Goal: Task Accomplishment & Management: Complete application form

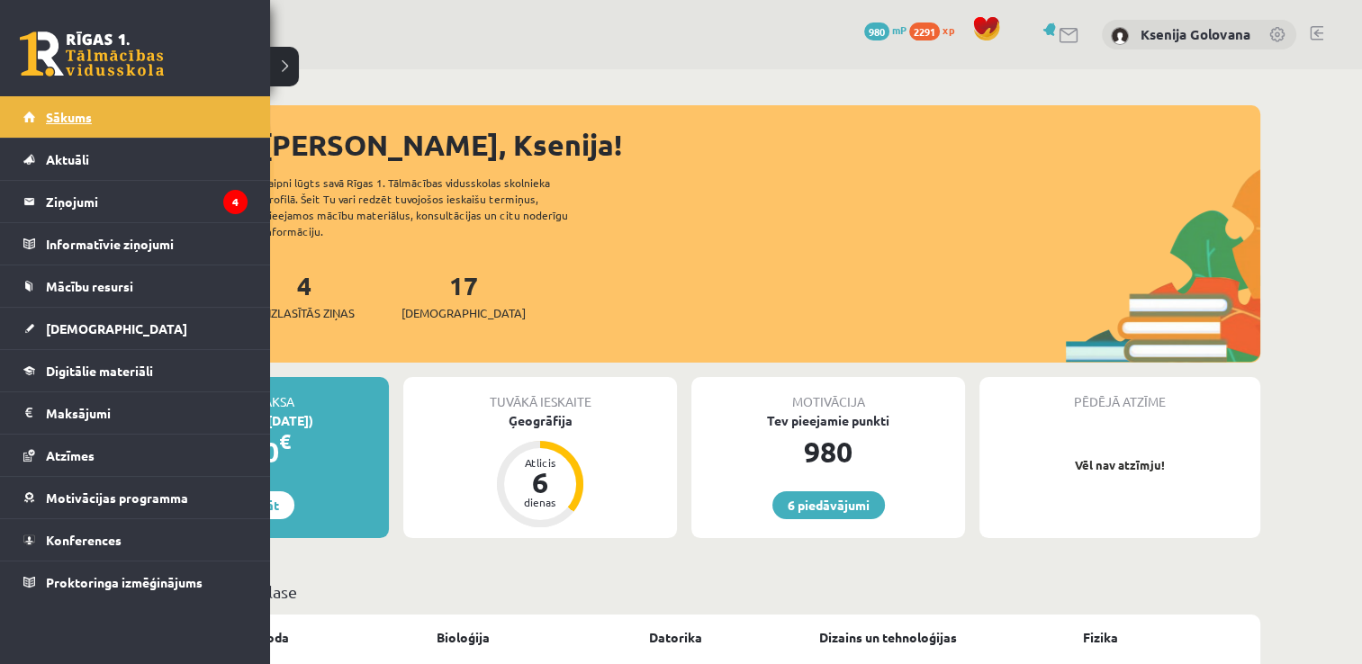
click at [32, 122] on link "Sākums" at bounding box center [135, 116] width 224 height 41
click at [84, 117] on span "Sākums" at bounding box center [69, 117] width 46 height 16
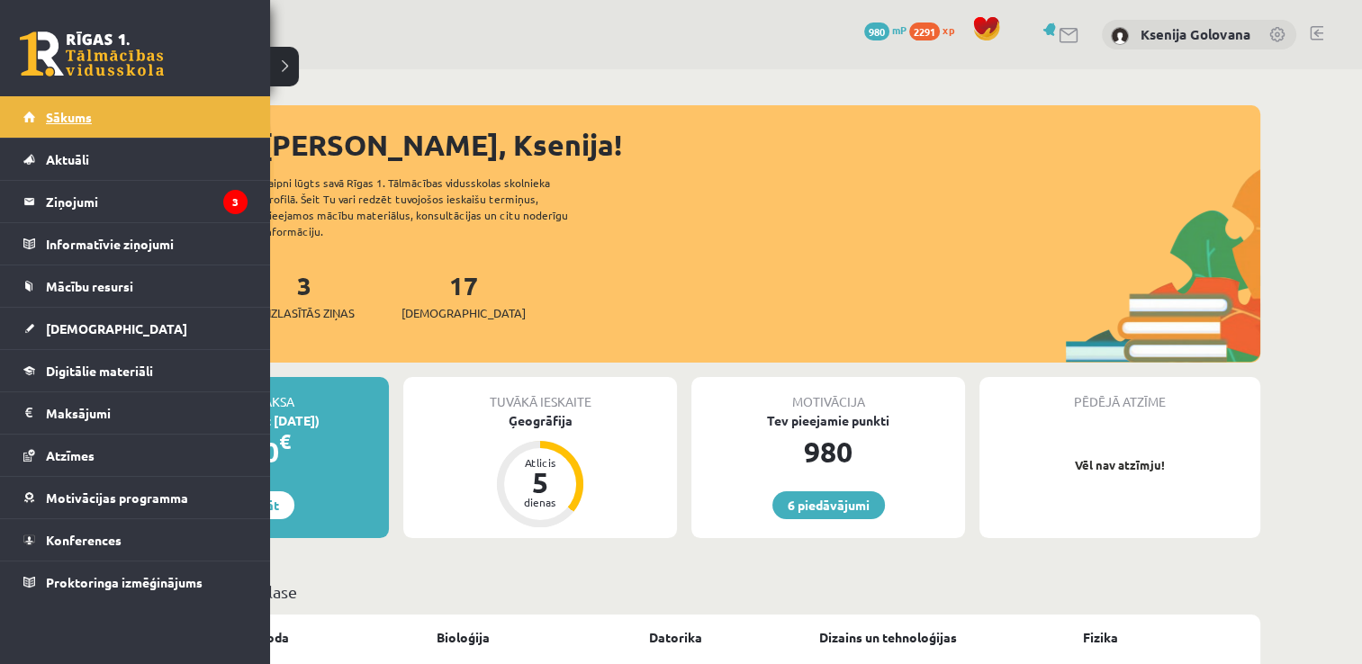
click at [55, 117] on span "Sākums" at bounding box center [69, 117] width 46 height 16
click at [75, 324] on span "[DEMOGRAPHIC_DATA]" at bounding box center [116, 328] width 141 height 16
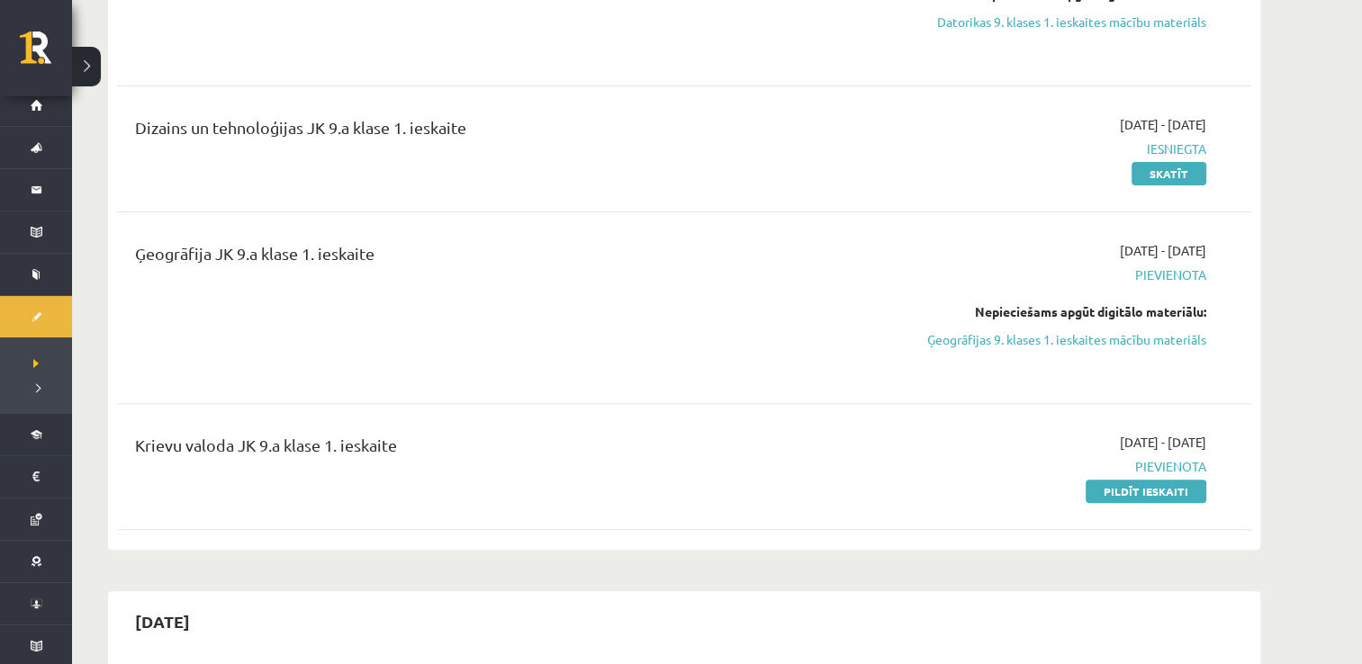
scroll to position [576, 0]
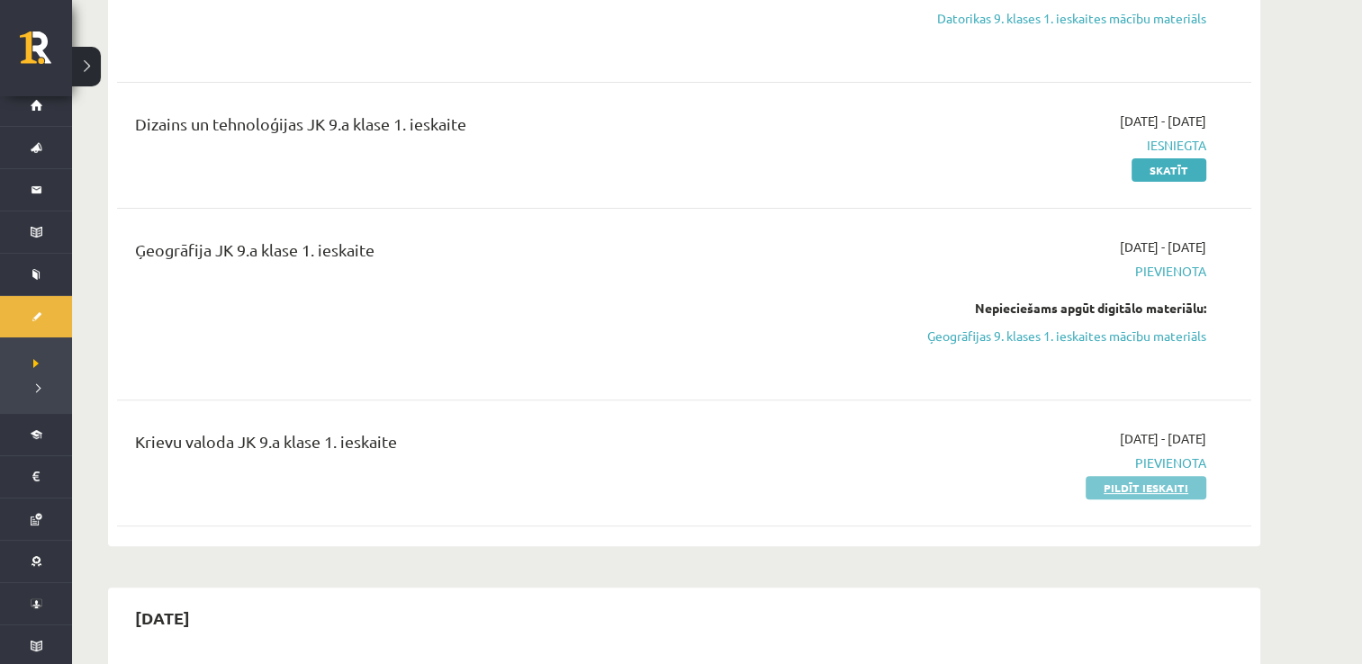
click at [1184, 481] on link "Pildīt ieskaiti" at bounding box center [1145, 487] width 121 height 23
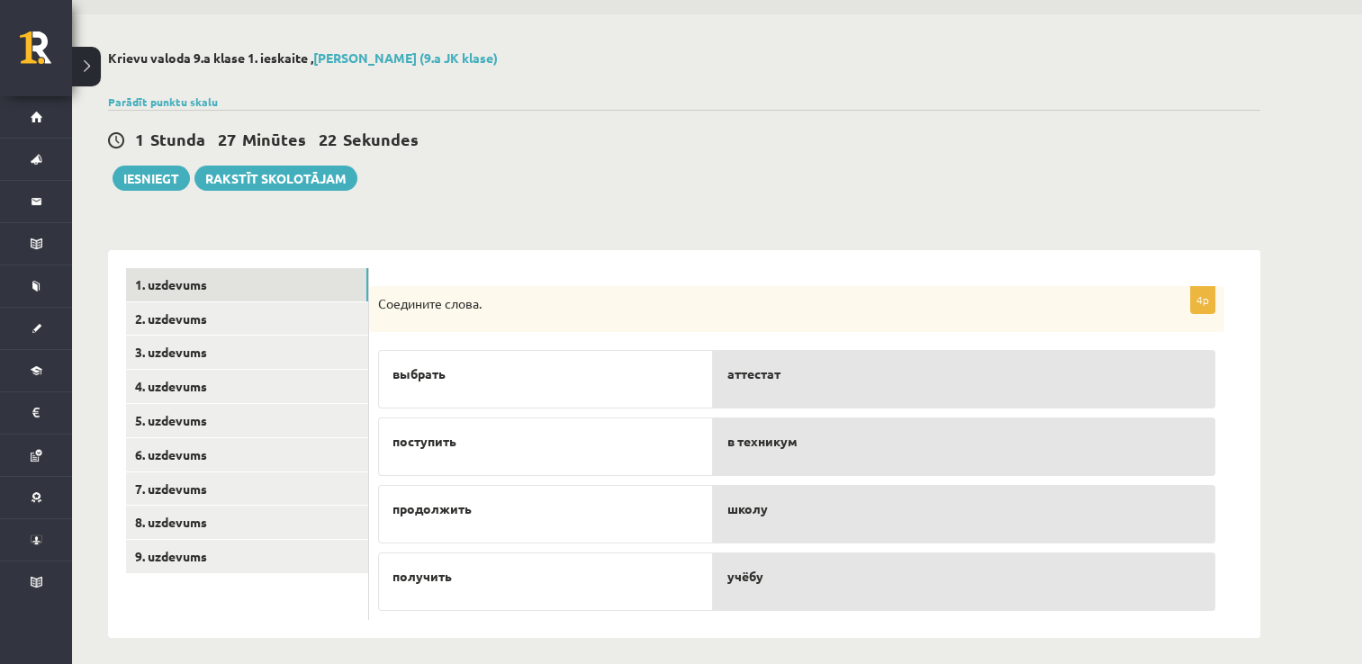
scroll to position [65, 0]
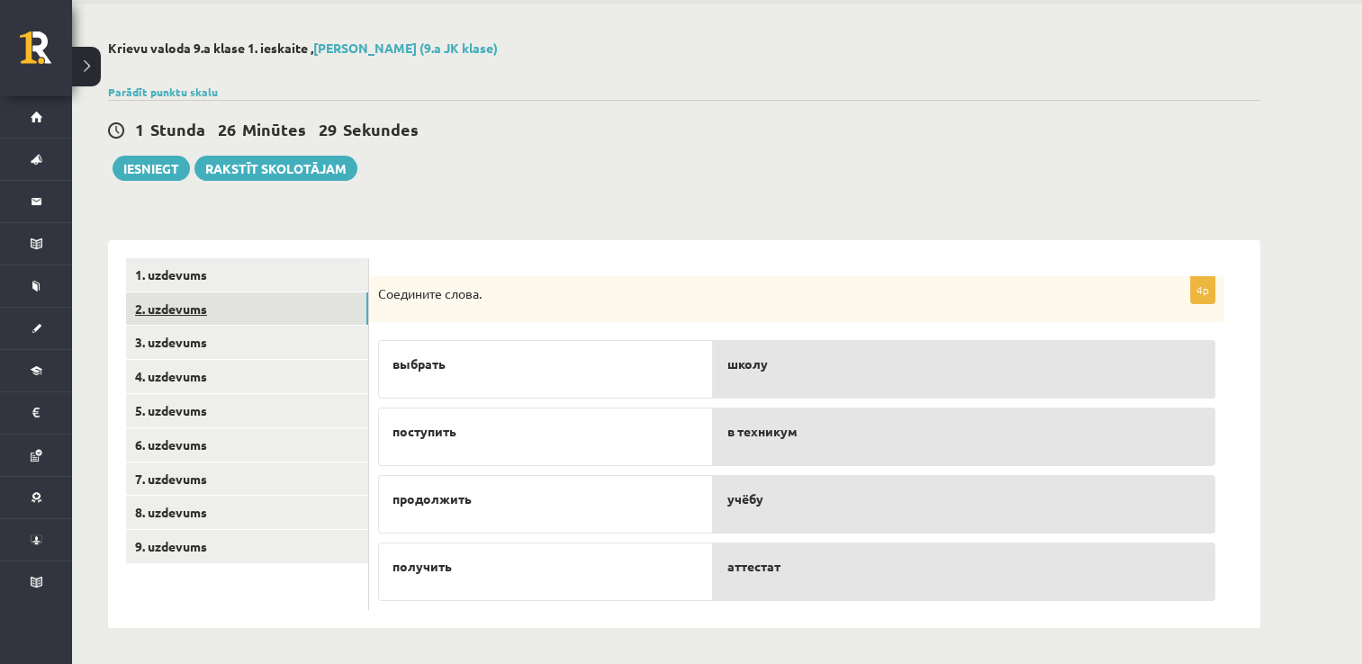
click at [295, 293] on link "2. uzdevums" at bounding box center [247, 309] width 242 height 33
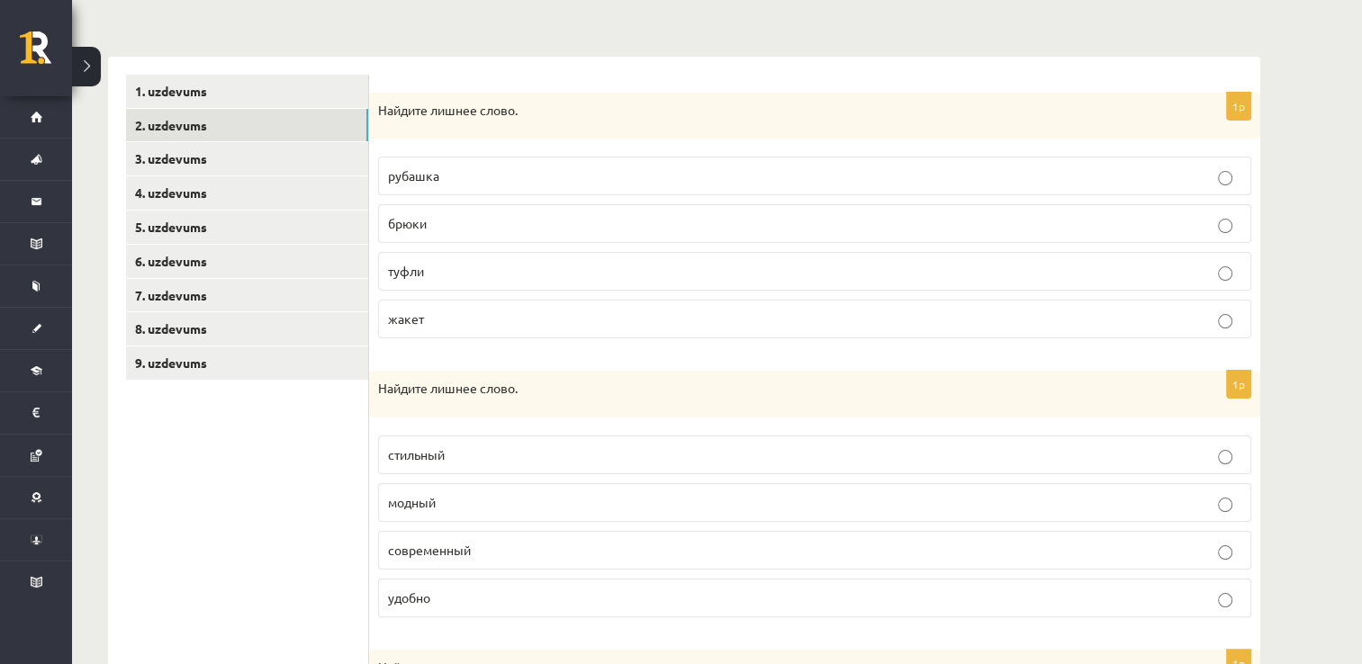
scroll to position [246, 0]
click at [1048, 272] on p "туфли" at bounding box center [814, 274] width 853 height 19
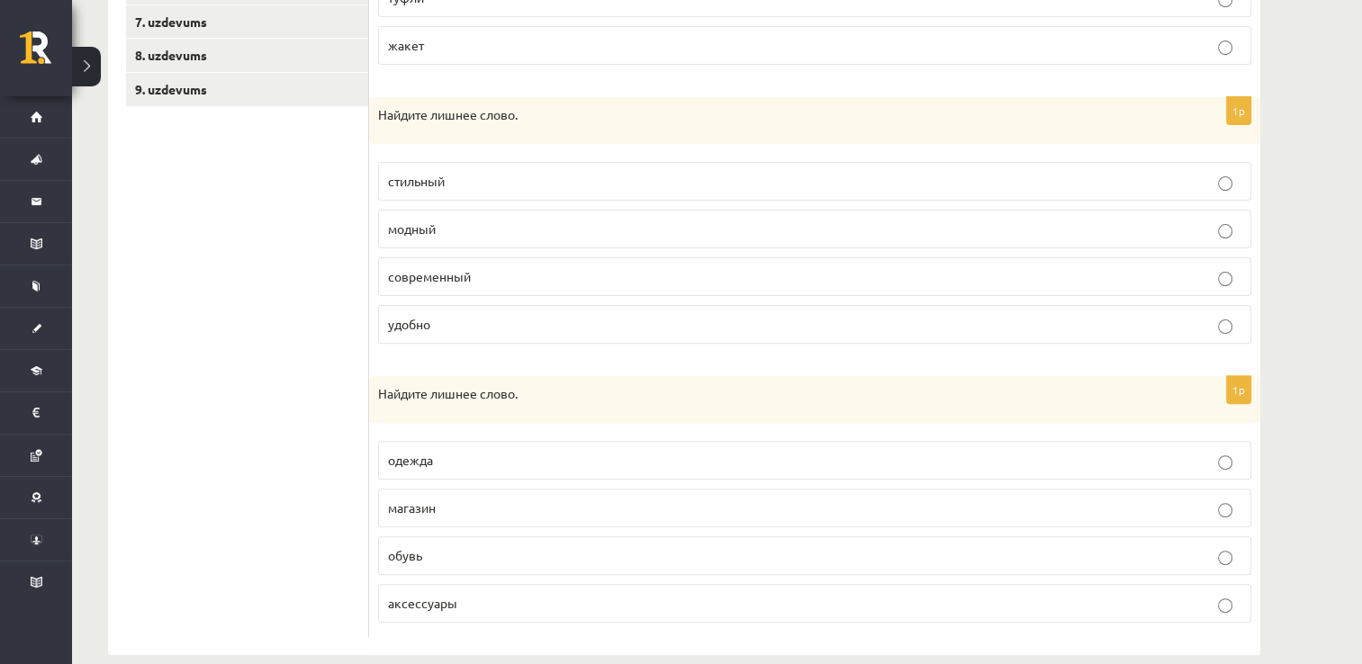
scroll to position [544, 0]
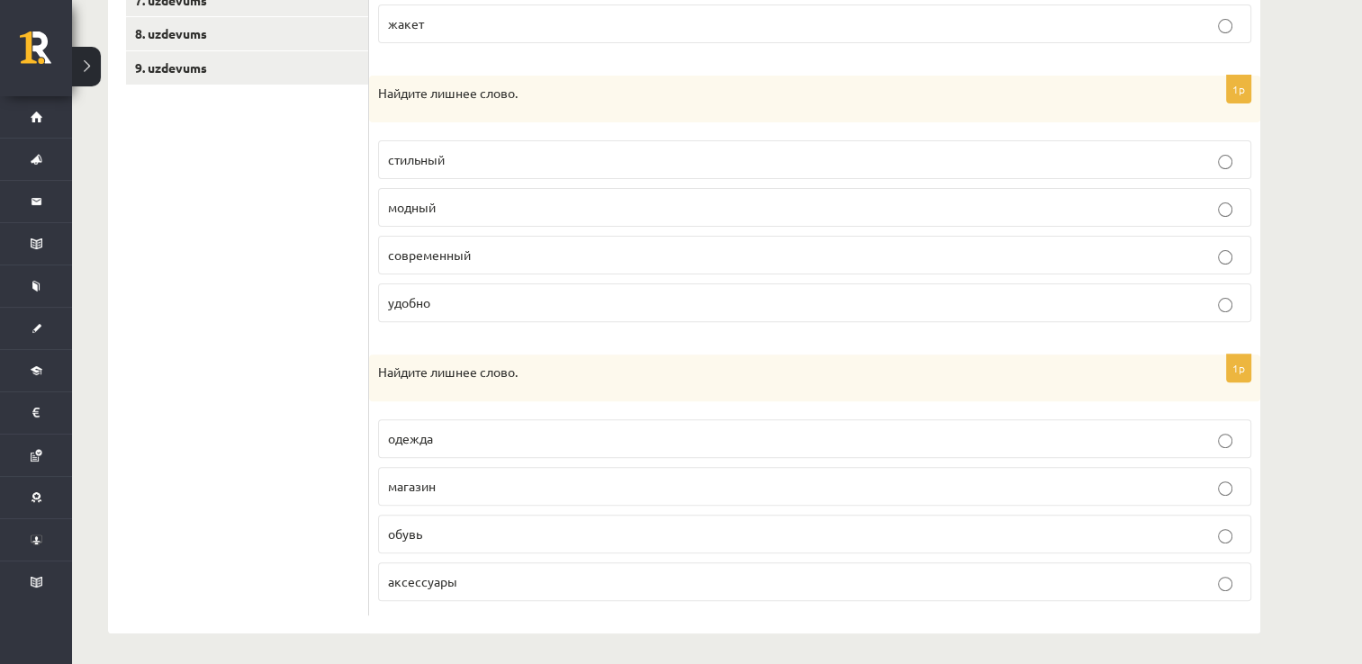
click at [717, 308] on p "удобно" at bounding box center [814, 302] width 853 height 19
click at [557, 573] on p "аксессуары" at bounding box center [814, 581] width 853 height 19
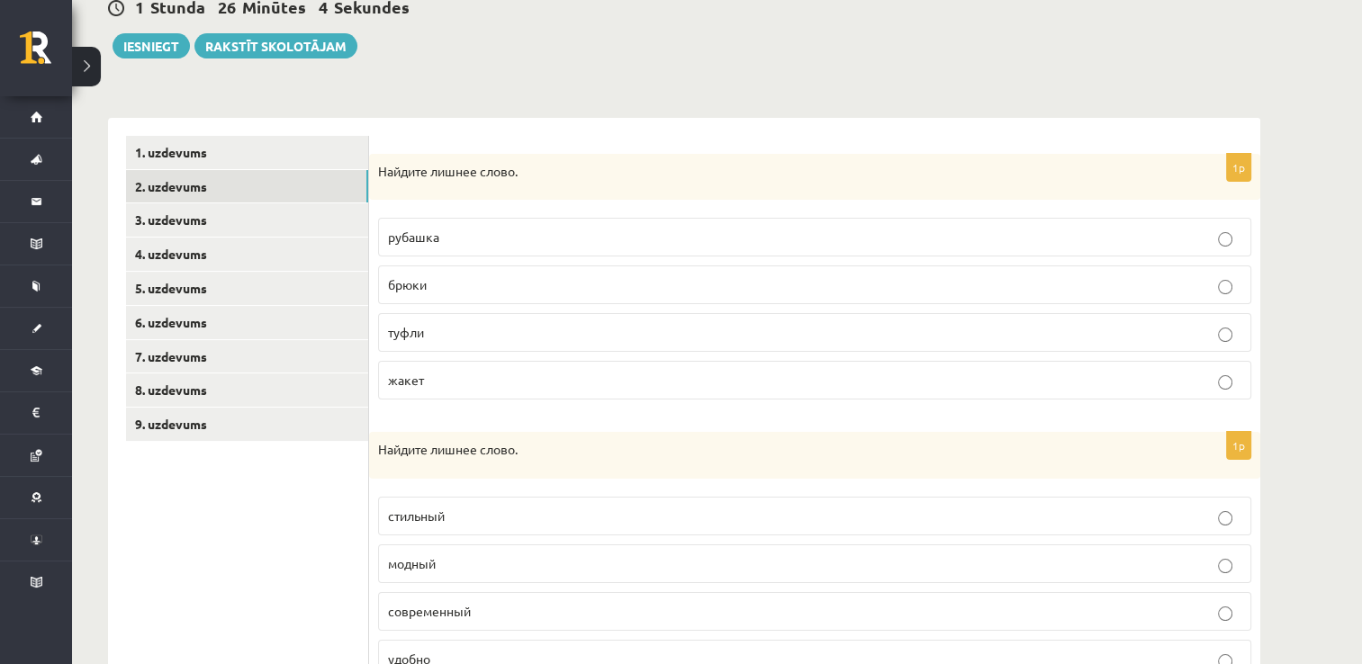
scroll to position [185, 0]
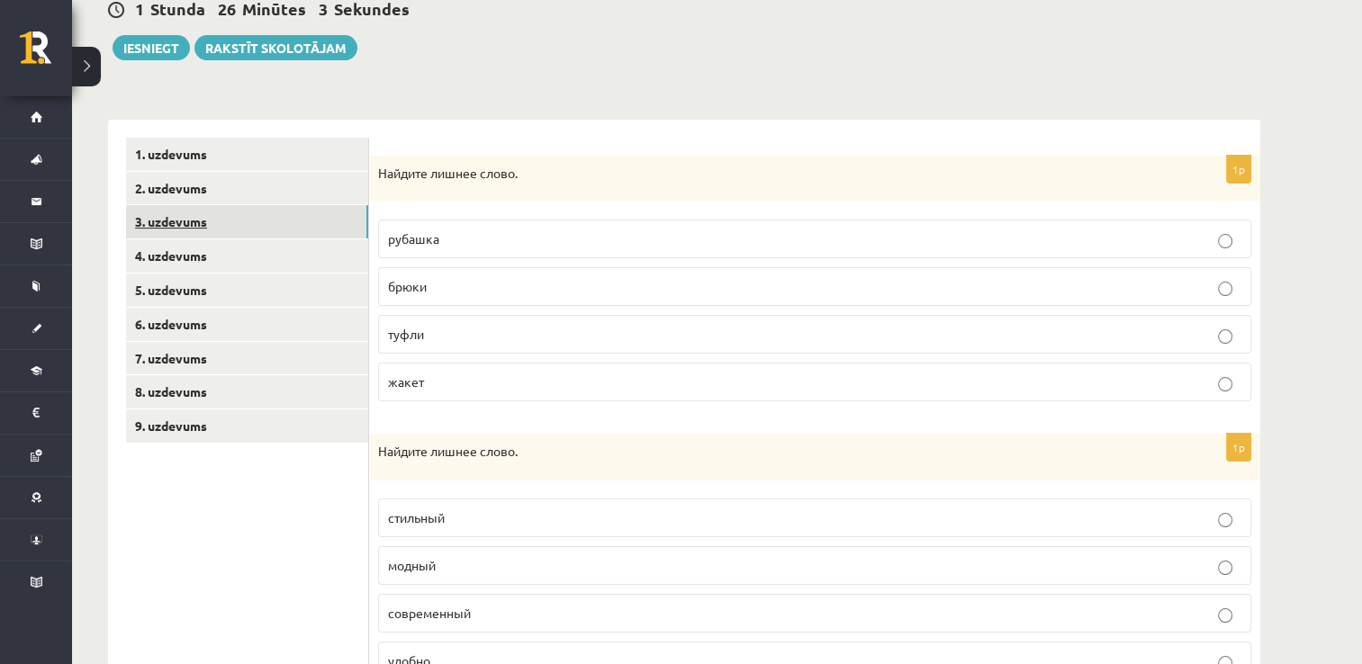
click at [237, 218] on link "3. uzdevums" at bounding box center [247, 221] width 242 height 33
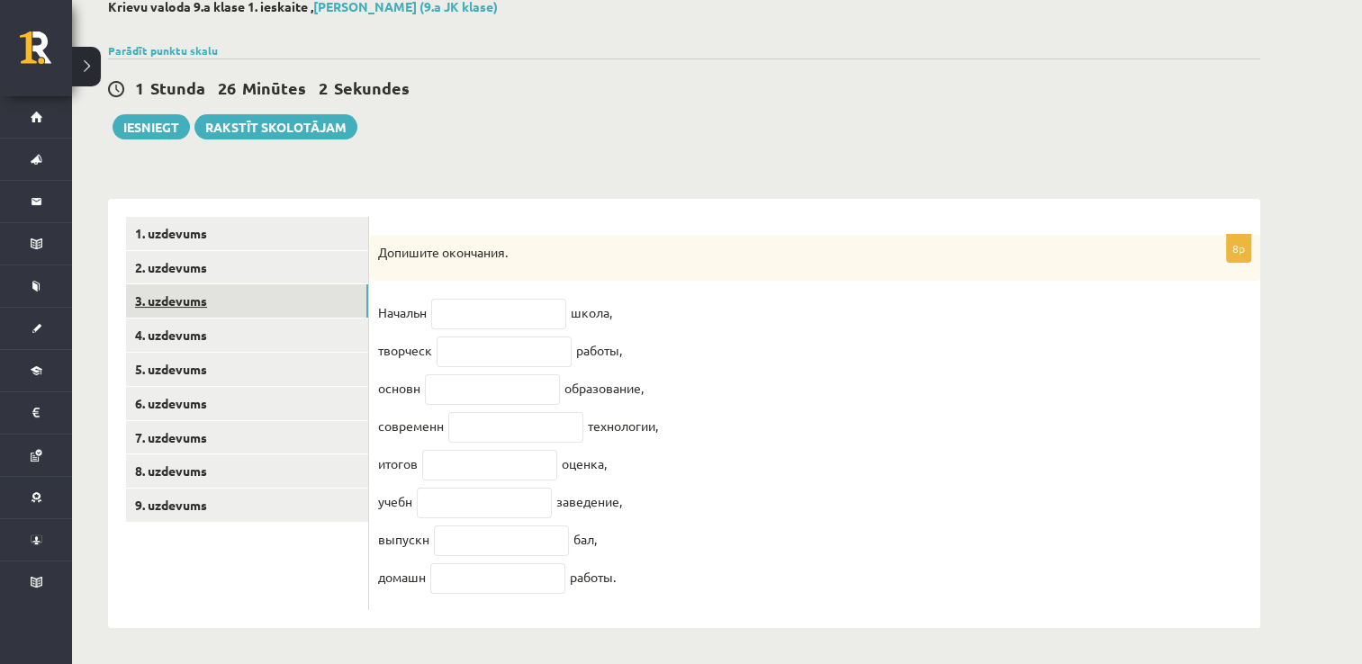
scroll to position [119, 0]
click at [461, 304] on input "text" at bounding box center [498, 314] width 135 height 31
type input "**"
click at [469, 355] on input "text" at bounding box center [504, 352] width 135 height 31
type input "**"
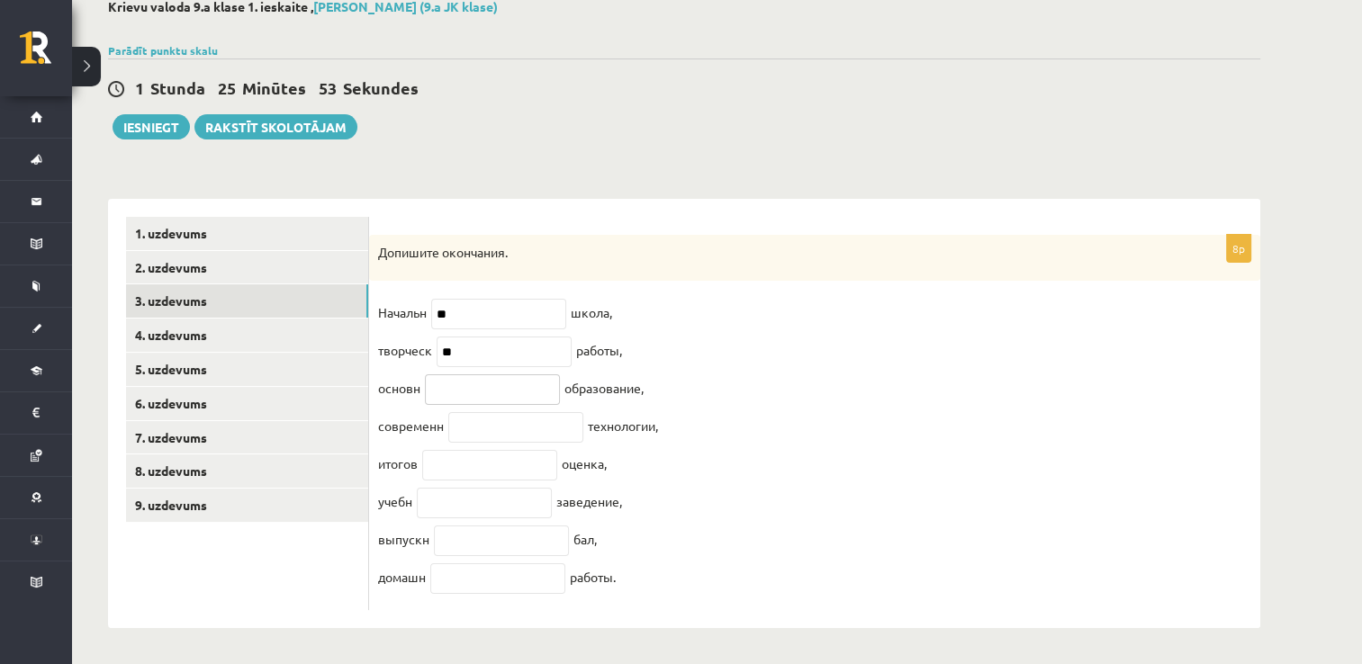
click at [472, 377] on input "text" at bounding box center [492, 389] width 135 height 31
type input "**"
click at [490, 421] on input "text" at bounding box center [515, 427] width 135 height 31
type input "**"
click at [486, 467] on input "text" at bounding box center [489, 465] width 135 height 31
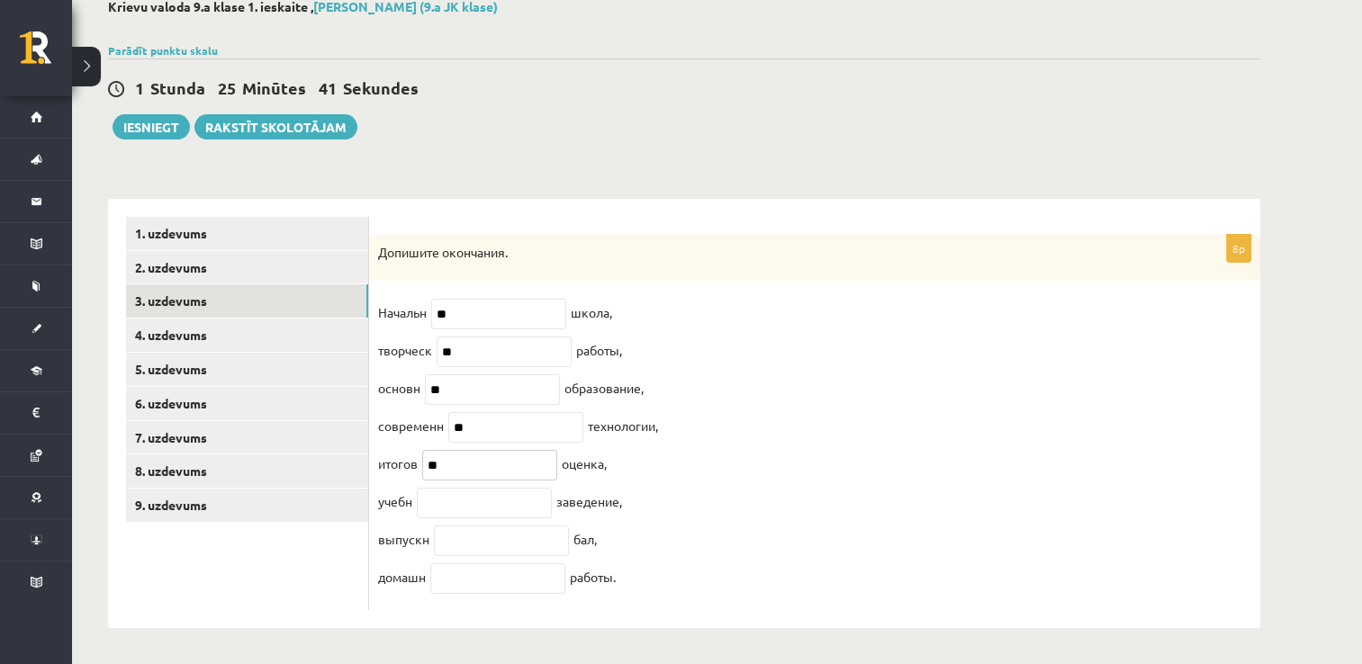
type input "**"
click at [492, 512] on input "text" at bounding box center [484, 503] width 135 height 31
type input "**"
click at [500, 539] on input "text" at bounding box center [501, 541] width 135 height 31
type input "**"
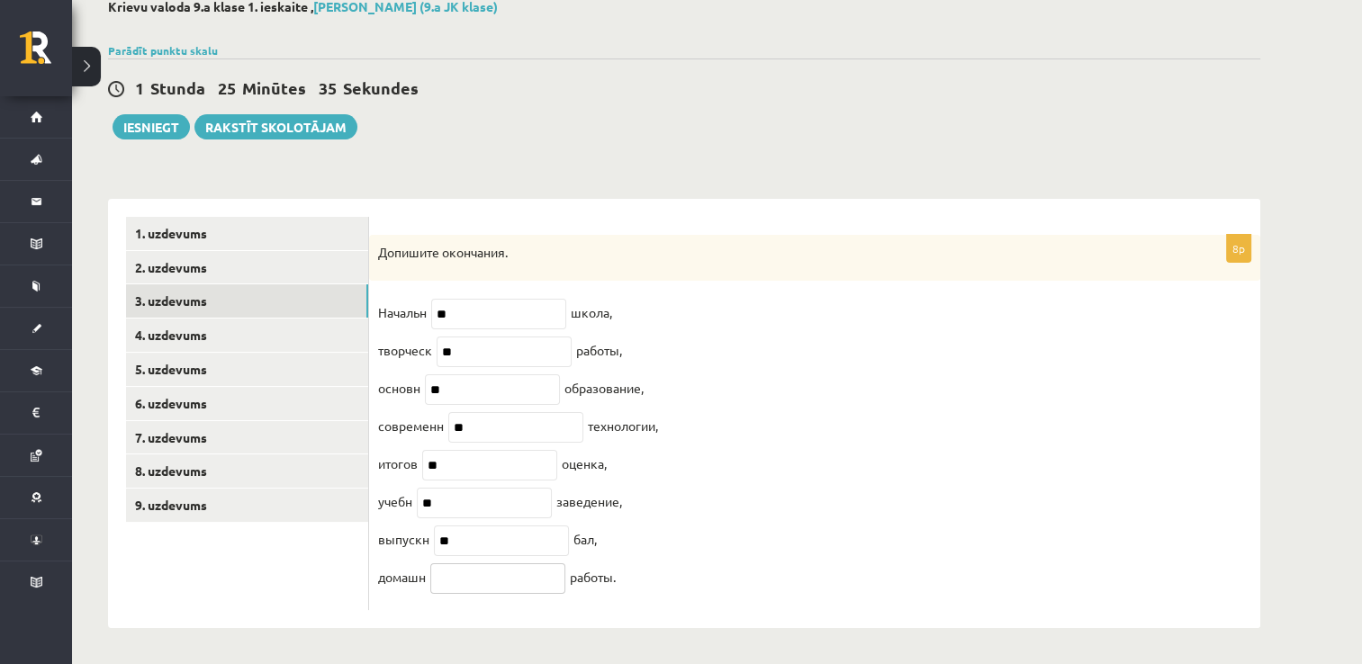
click at [498, 587] on input "text" at bounding box center [497, 578] width 135 height 31
type input "*"
type input "**"
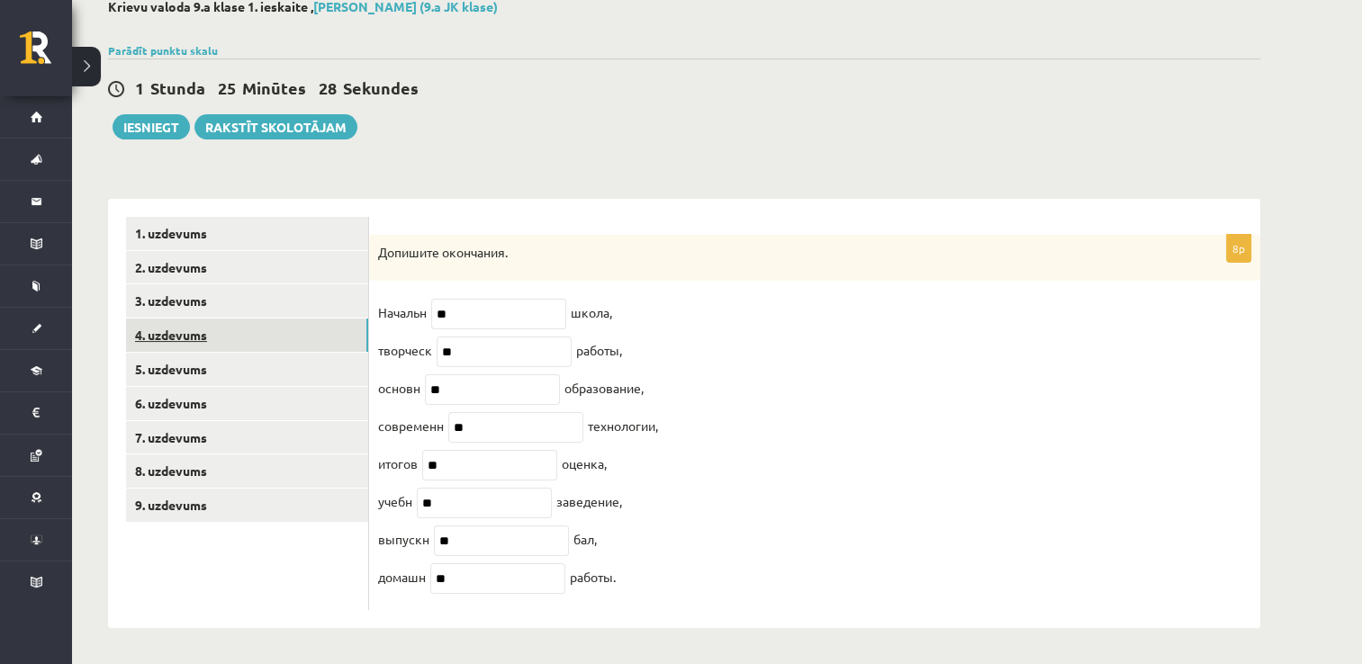
click at [324, 322] on link "4. uzdevums" at bounding box center [247, 335] width 242 height 33
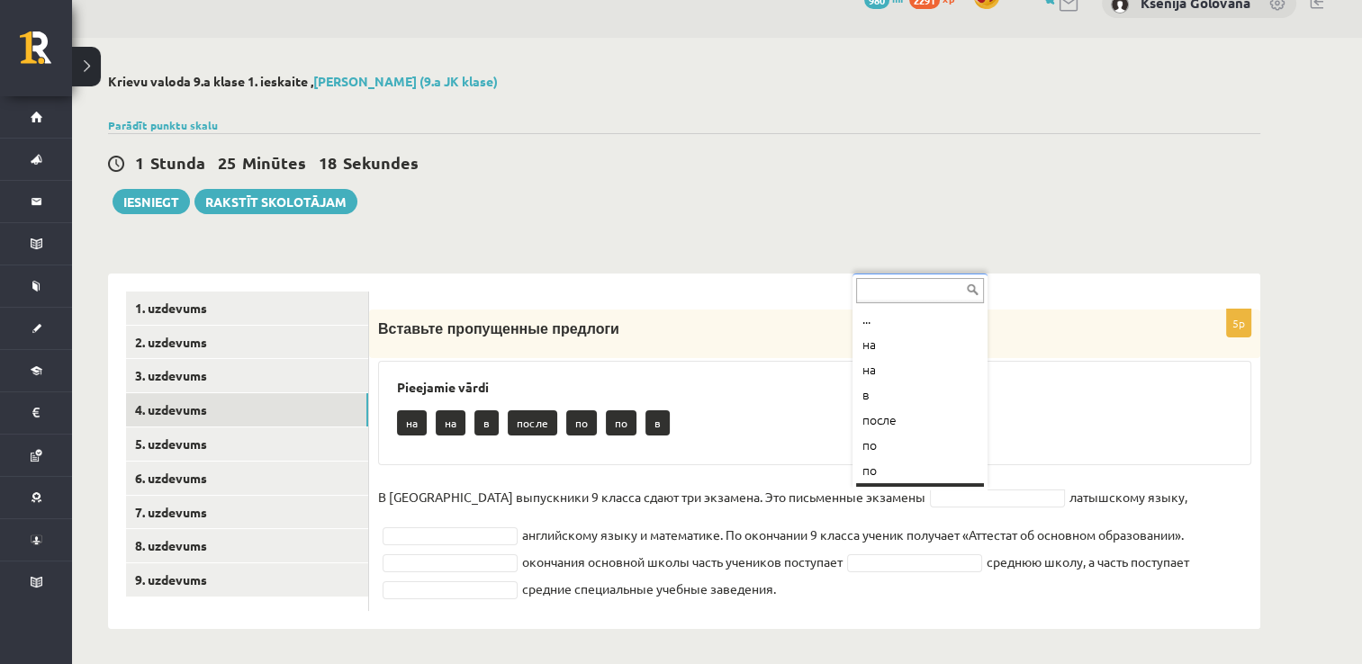
scroll to position [22, 0]
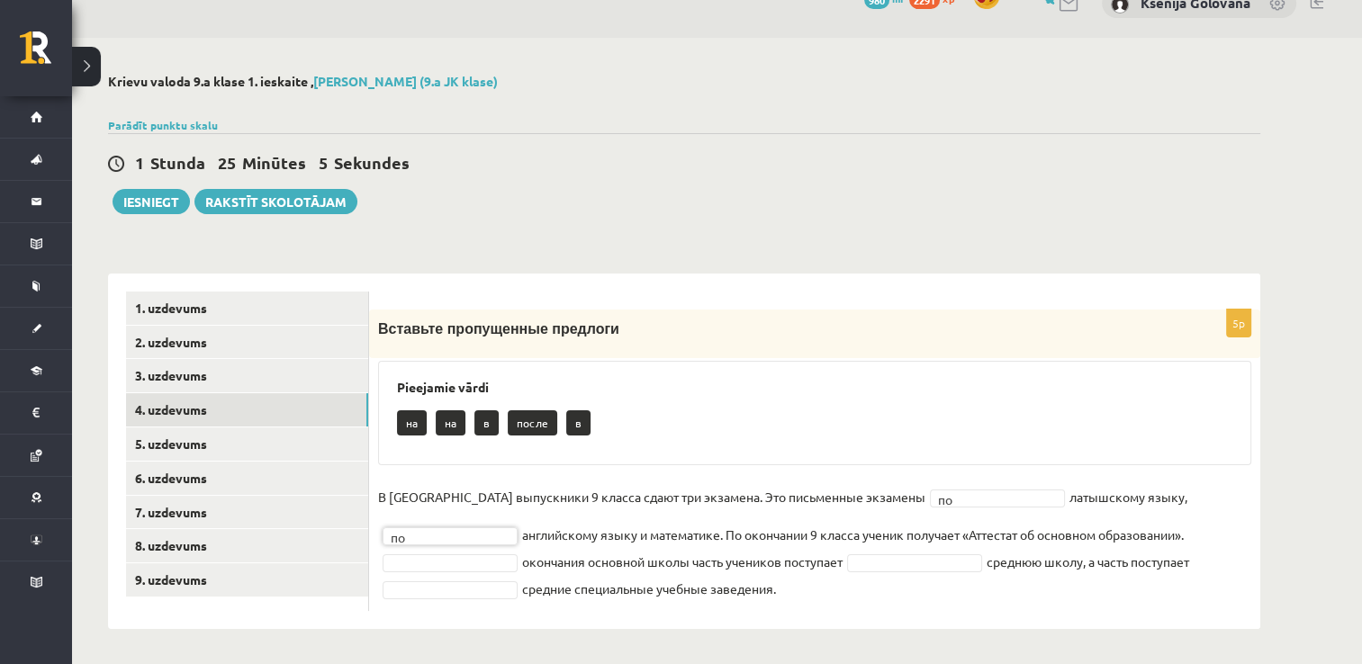
click at [464, 553] on fieldset "В Латвии выпускники 9 класса сдают три экзамена. Это письменные экзамены по ** …" at bounding box center [814, 542] width 873 height 119
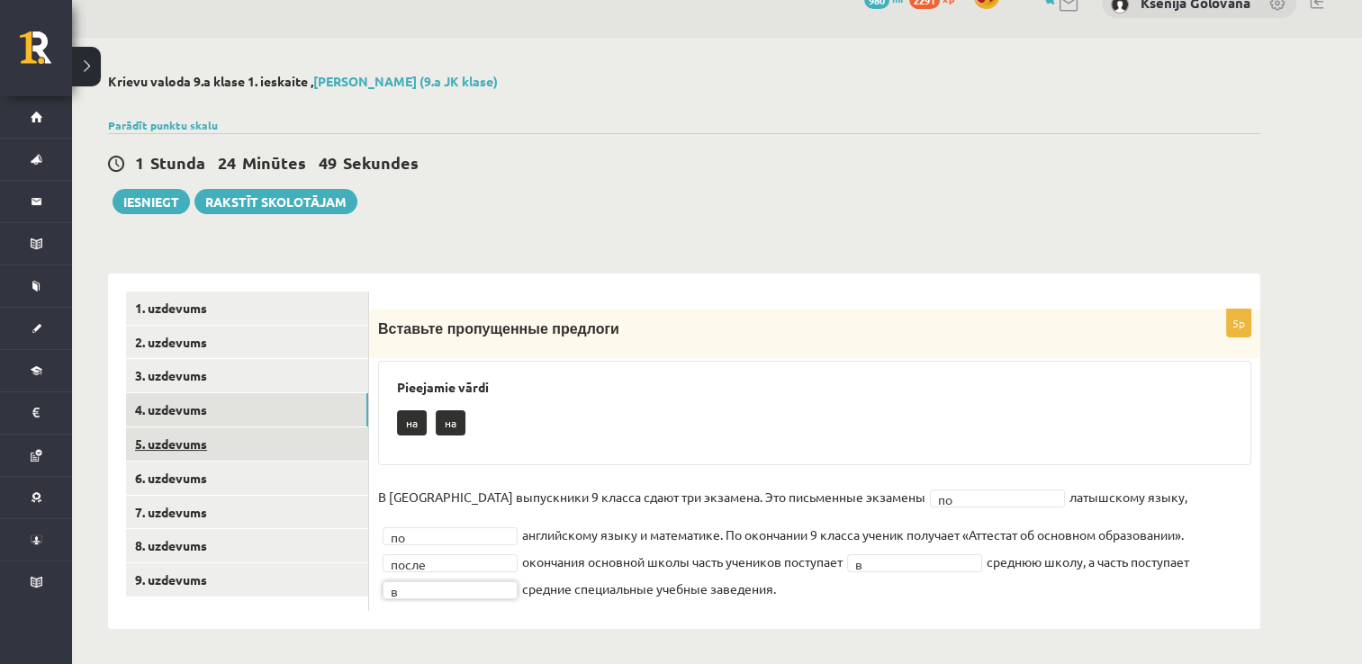
click at [325, 428] on link "5. uzdevums" at bounding box center [247, 444] width 242 height 33
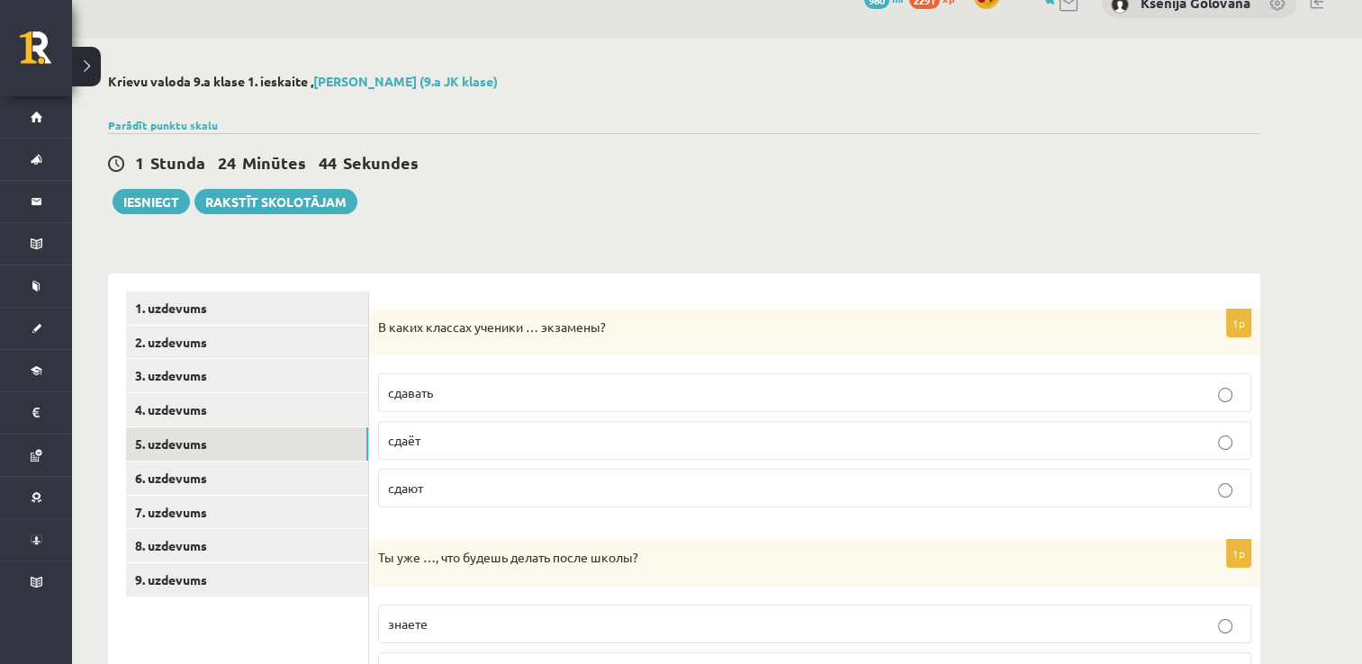
click at [567, 484] on p "сдают" at bounding box center [814, 488] width 853 height 19
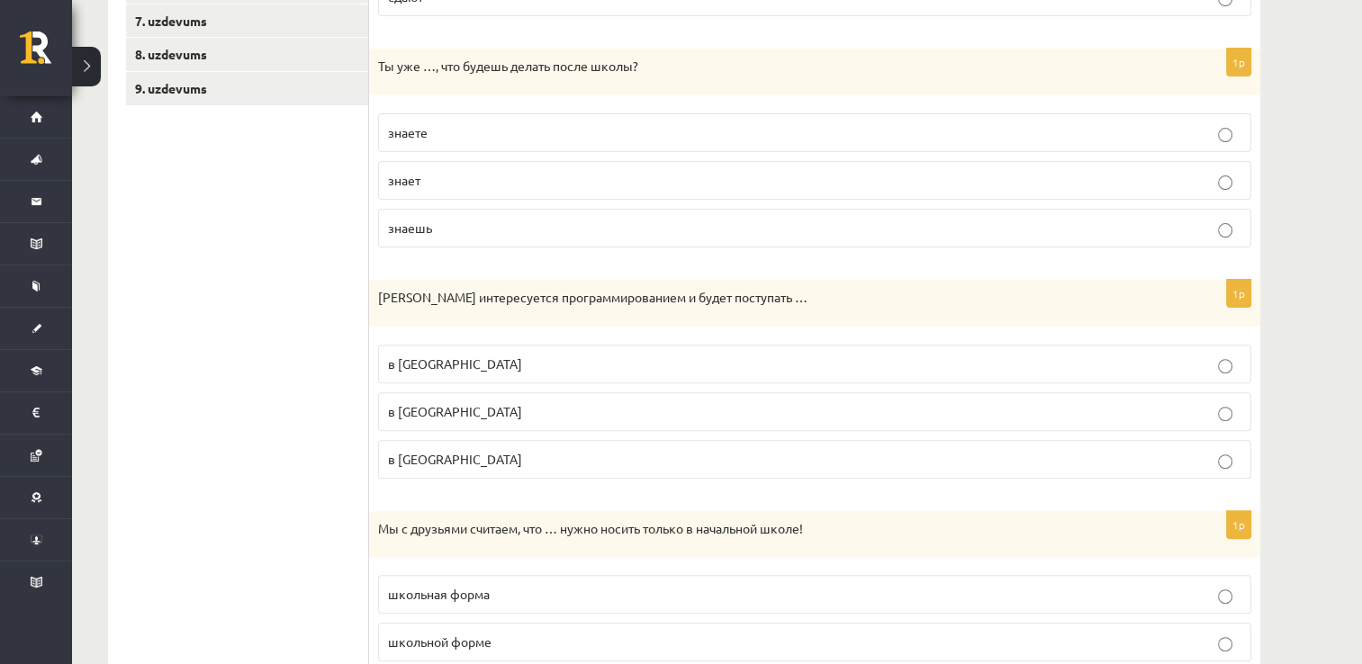
scroll to position [596, 0]
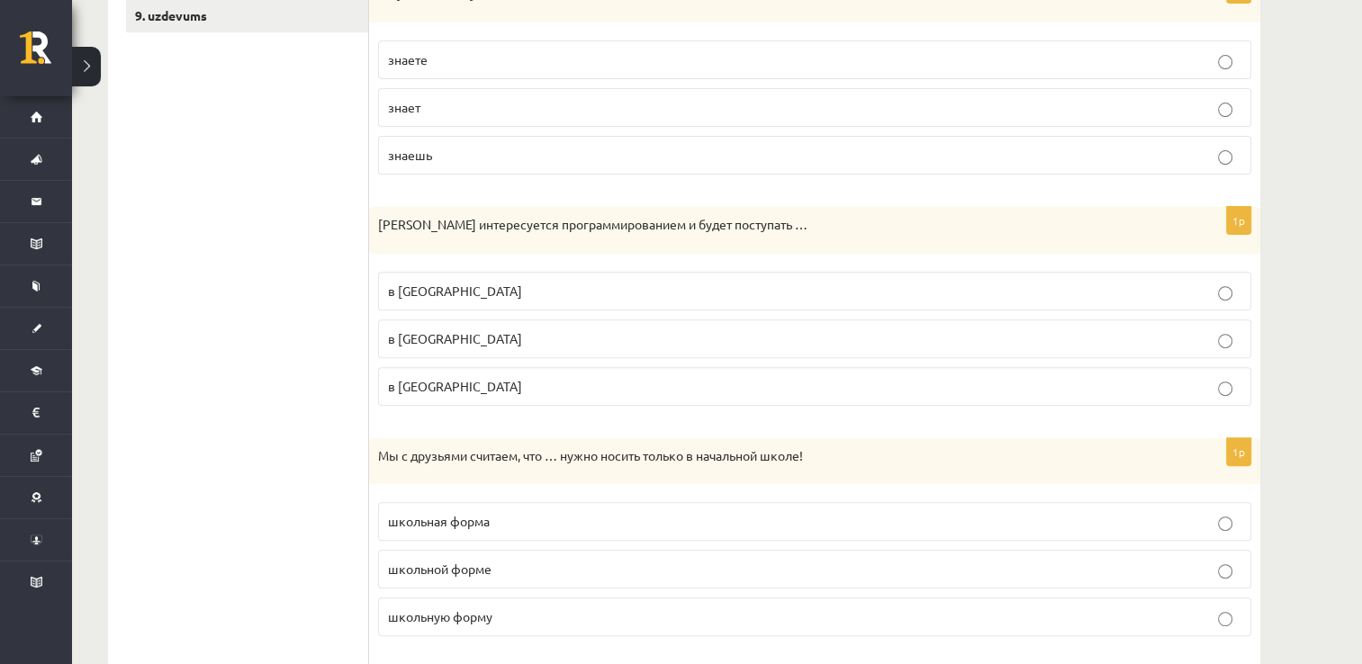
click at [919, 153] on p "знаешь" at bounding box center [814, 155] width 853 height 19
click at [644, 337] on p "в Рижский Технический университет" at bounding box center [814, 338] width 853 height 19
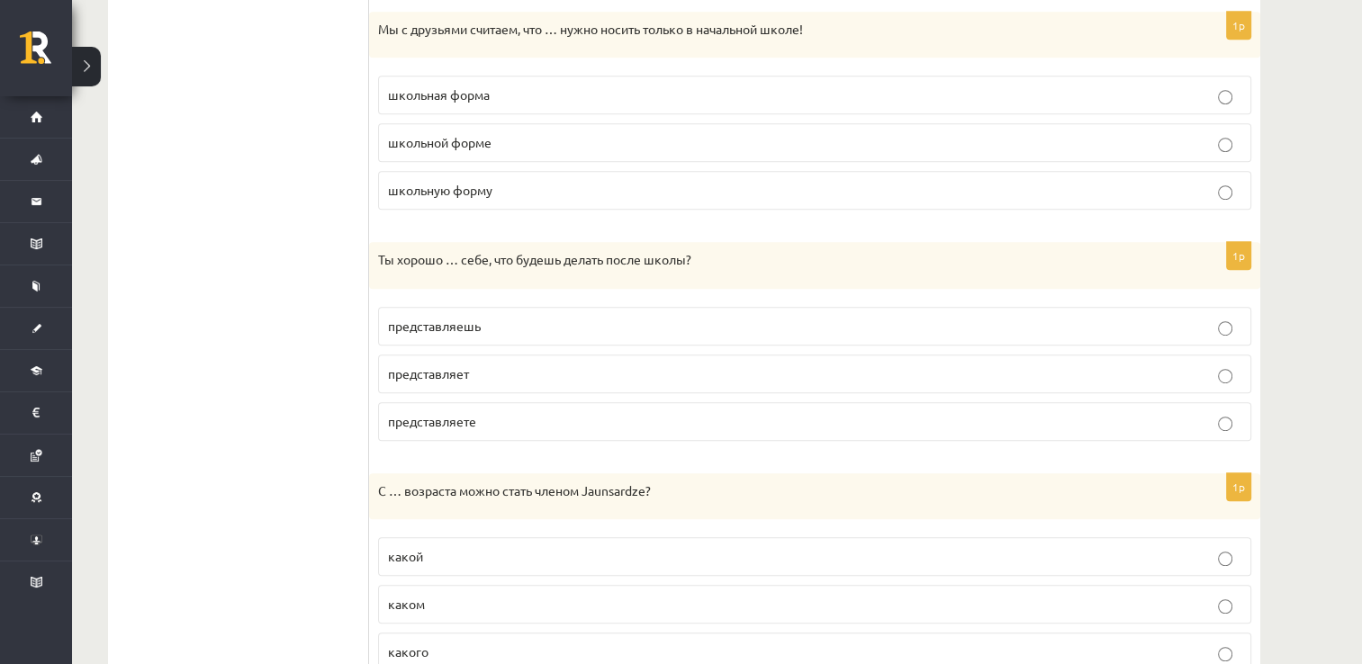
scroll to position [1040, 0]
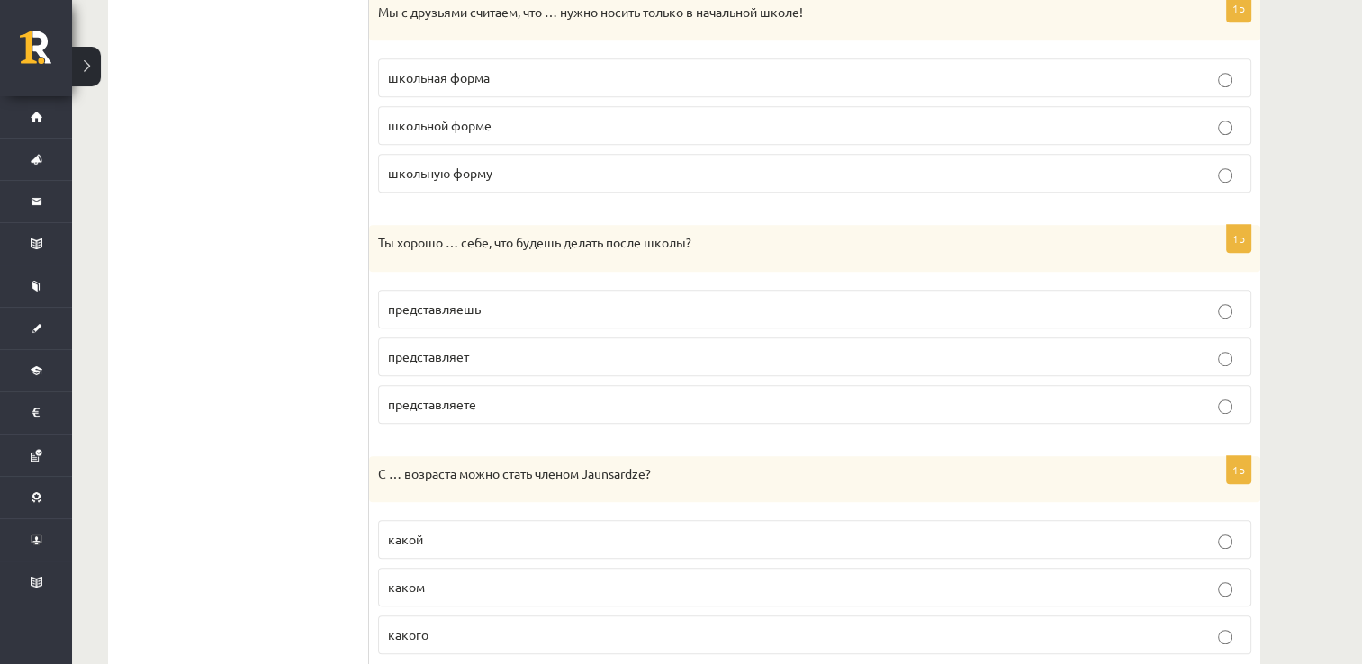
click at [701, 185] on label "школьную форму" at bounding box center [814, 173] width 873 height 39
click at [630, 300] on p "представляешь" at bounding box center [814, 309] width 853 height 19
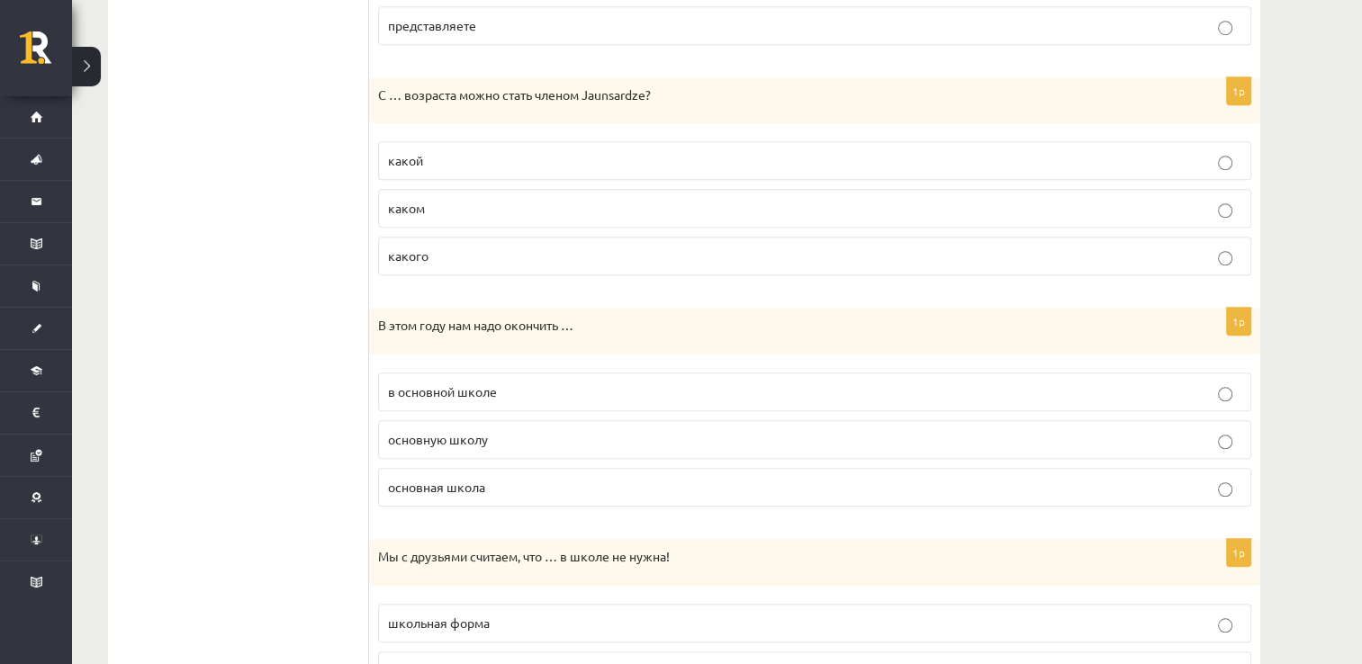
scroll to position [1436, 0]
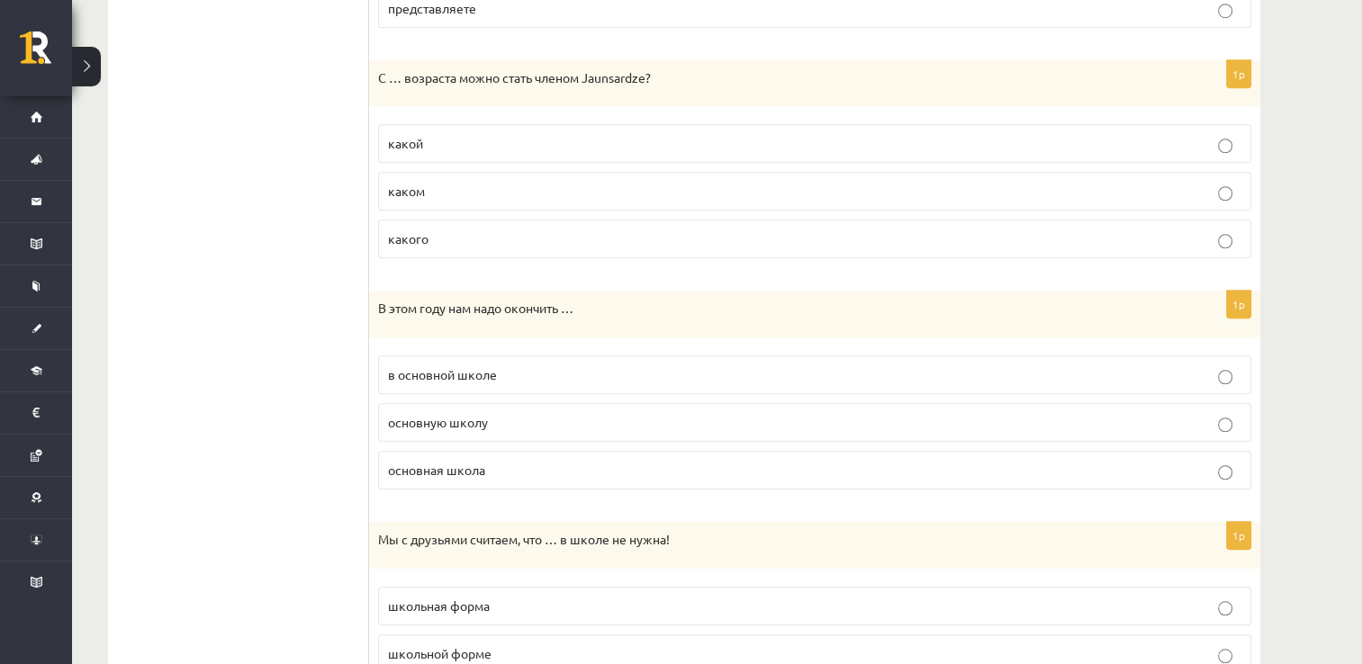
click at [658, 232] on p "какого" at bounding box center [814, 239] width 853 height 19
click at [590, 404] on label "основную школу" at bounding box center [814, 422] width 873 height 39
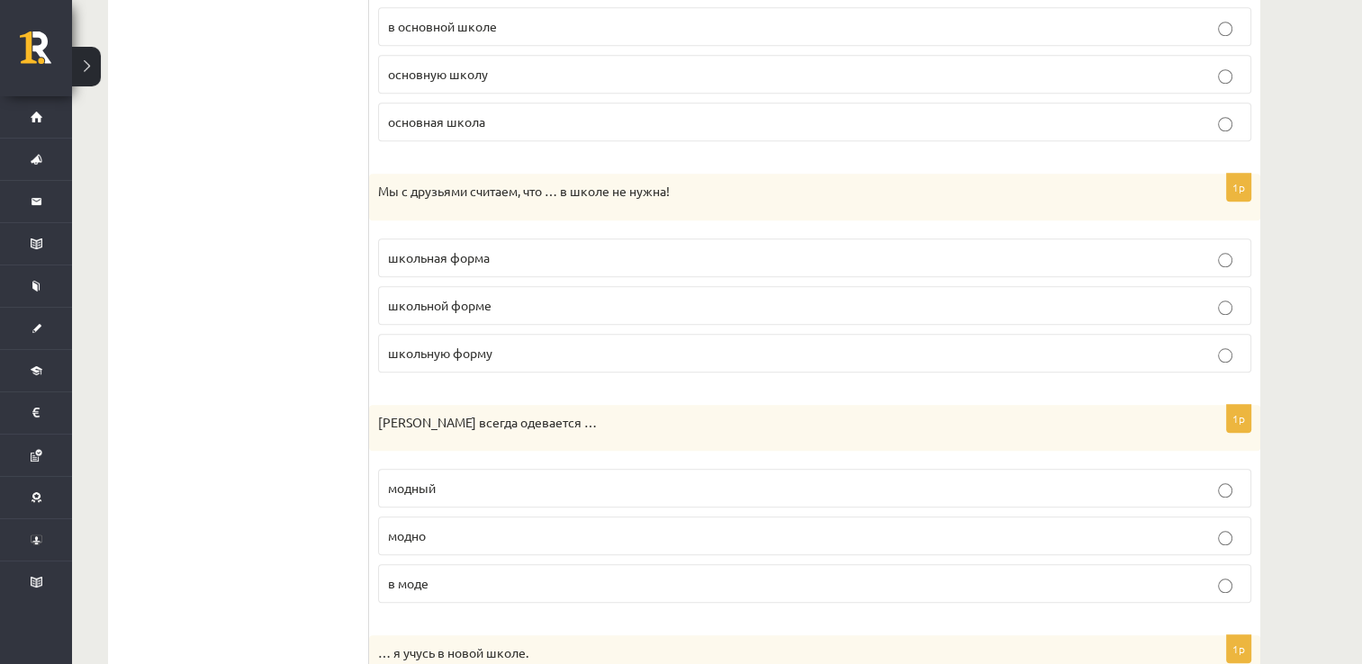
scroll to position [1904, 0]
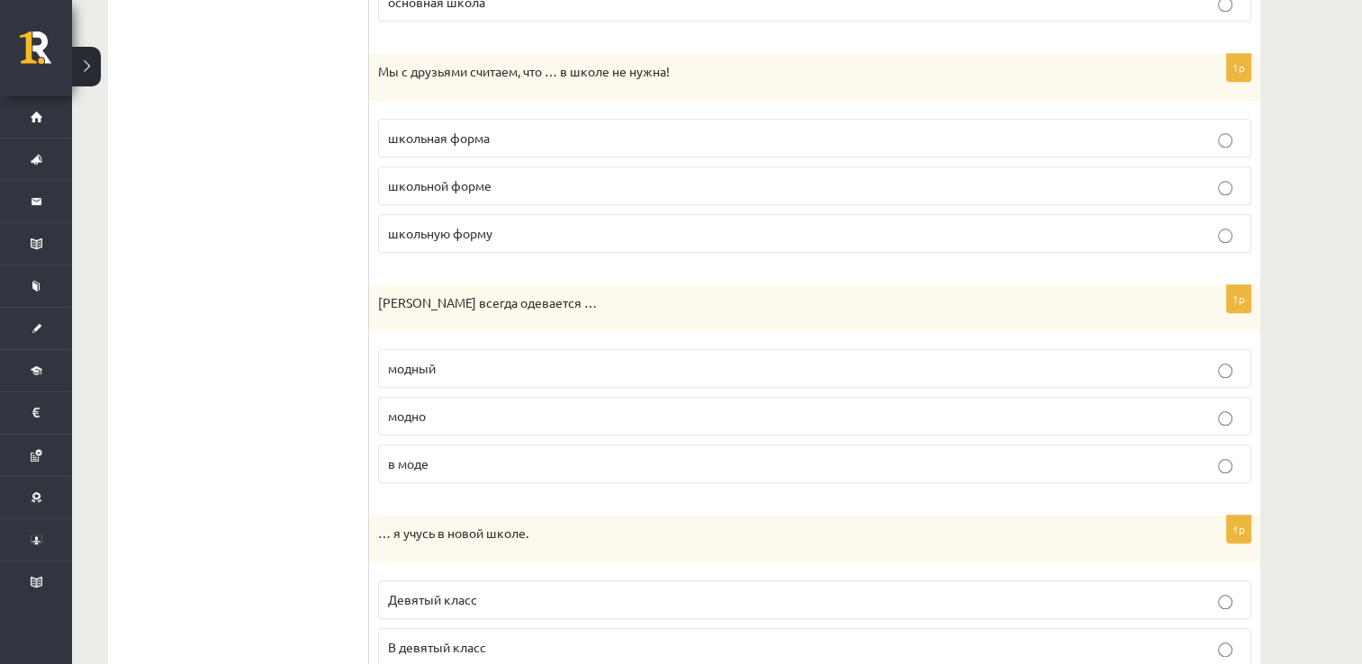
click at [634, 135] on p "школьная форма" at bounding box center [814, 138] width 853 height 19
click at [580, 407] on p "модно" at bounding box center [814, 416] width 853 height 19
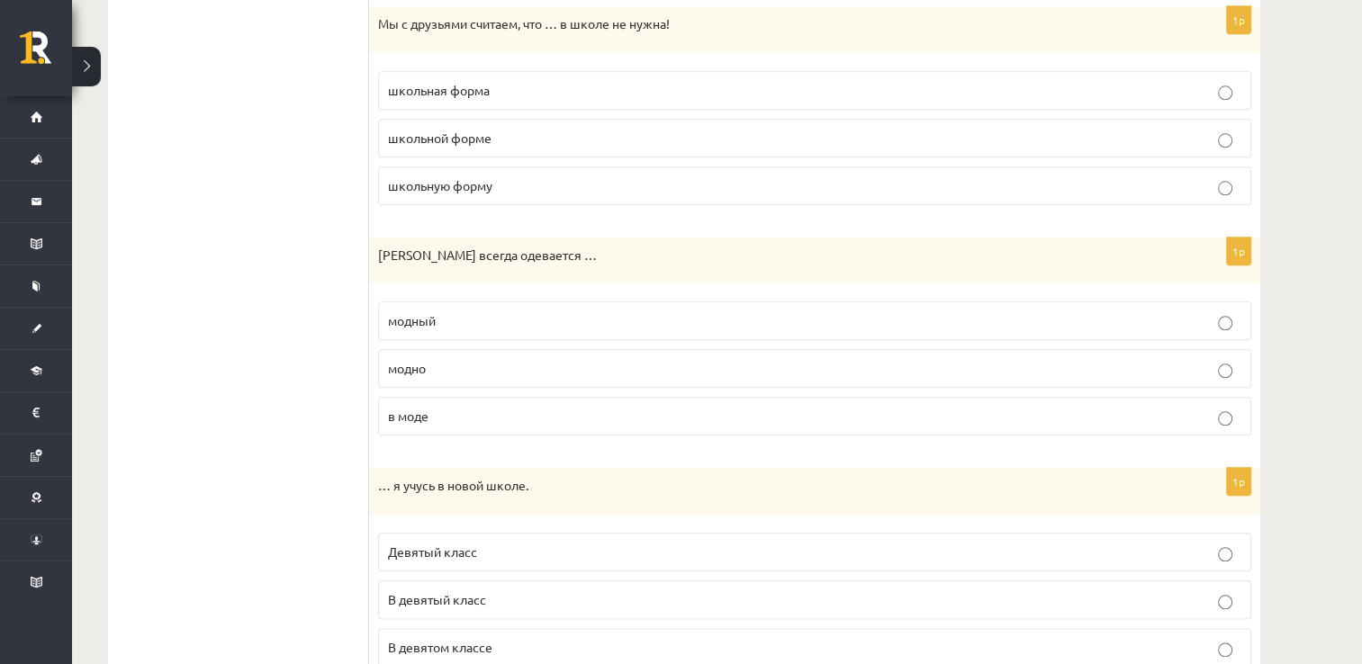
scroll to position [2011, 0]
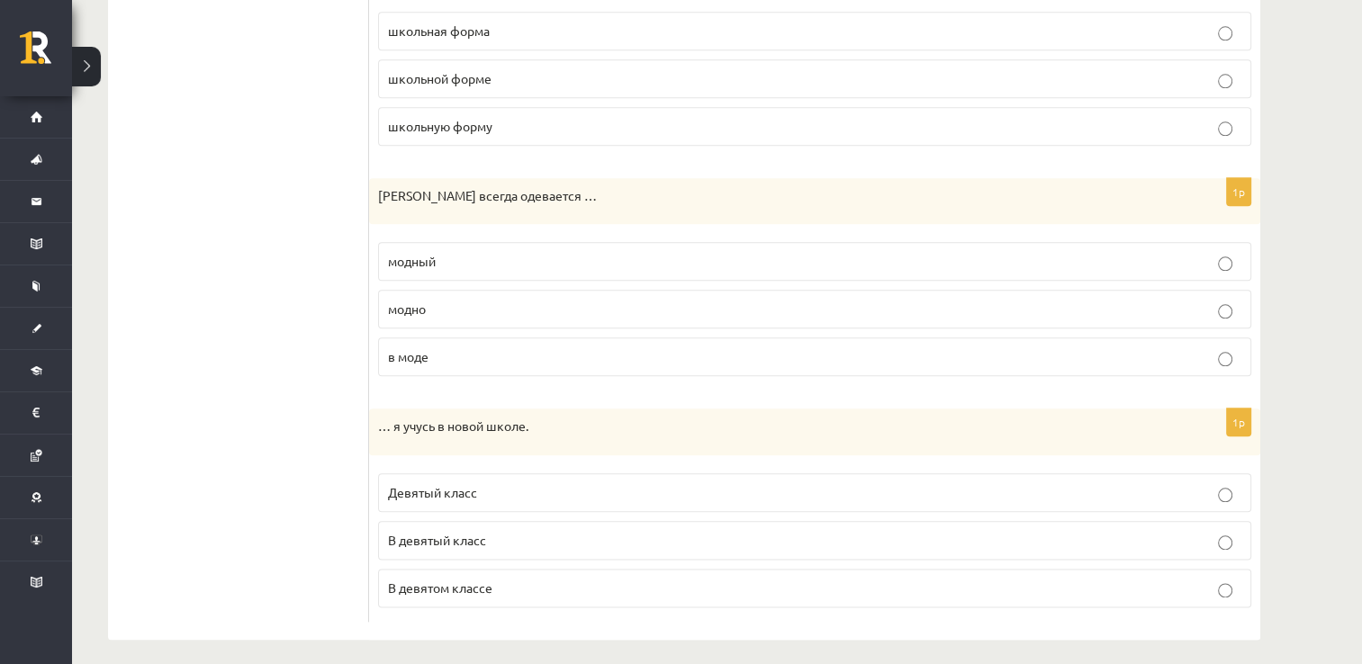
click at [536, 579] on p "В девятом классе" at bounding box center [814, 588] width 853 height 19
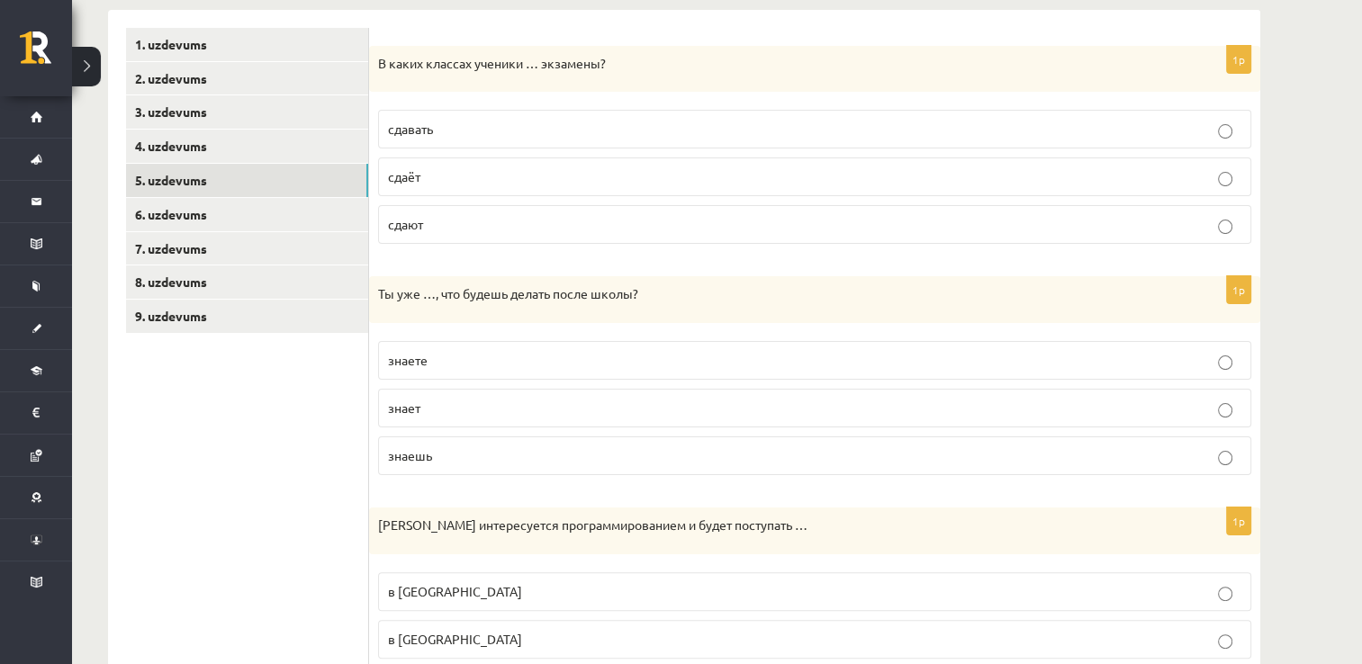
scroll to position [247, 0]
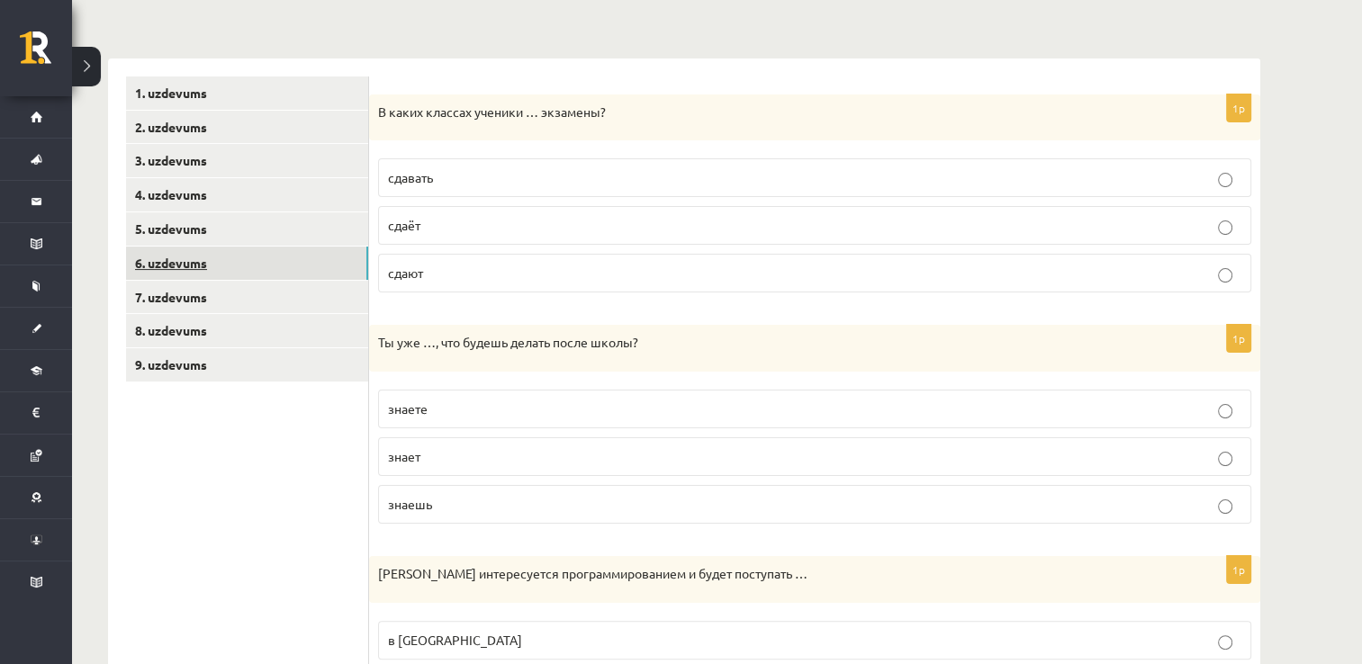
click at [243, 276] on link "6. uzdevums" at bounding box center [247, 263] width 242 height 33
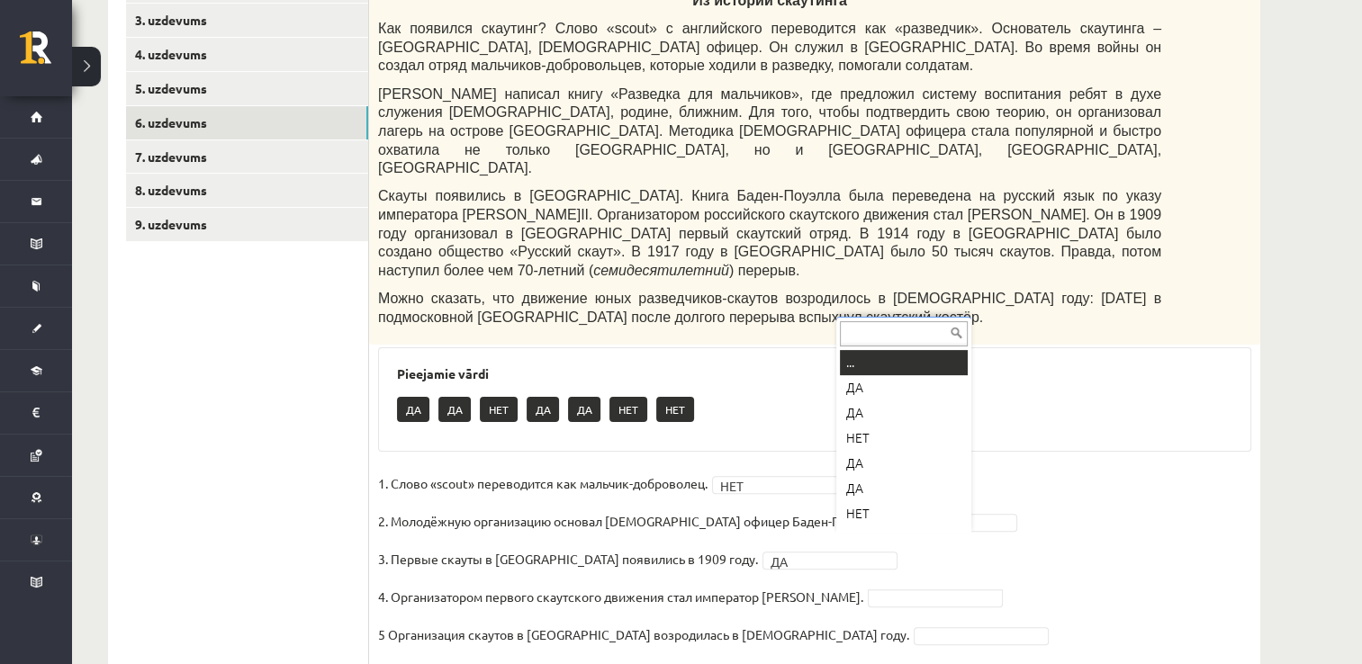
scroll to position [22, 0]
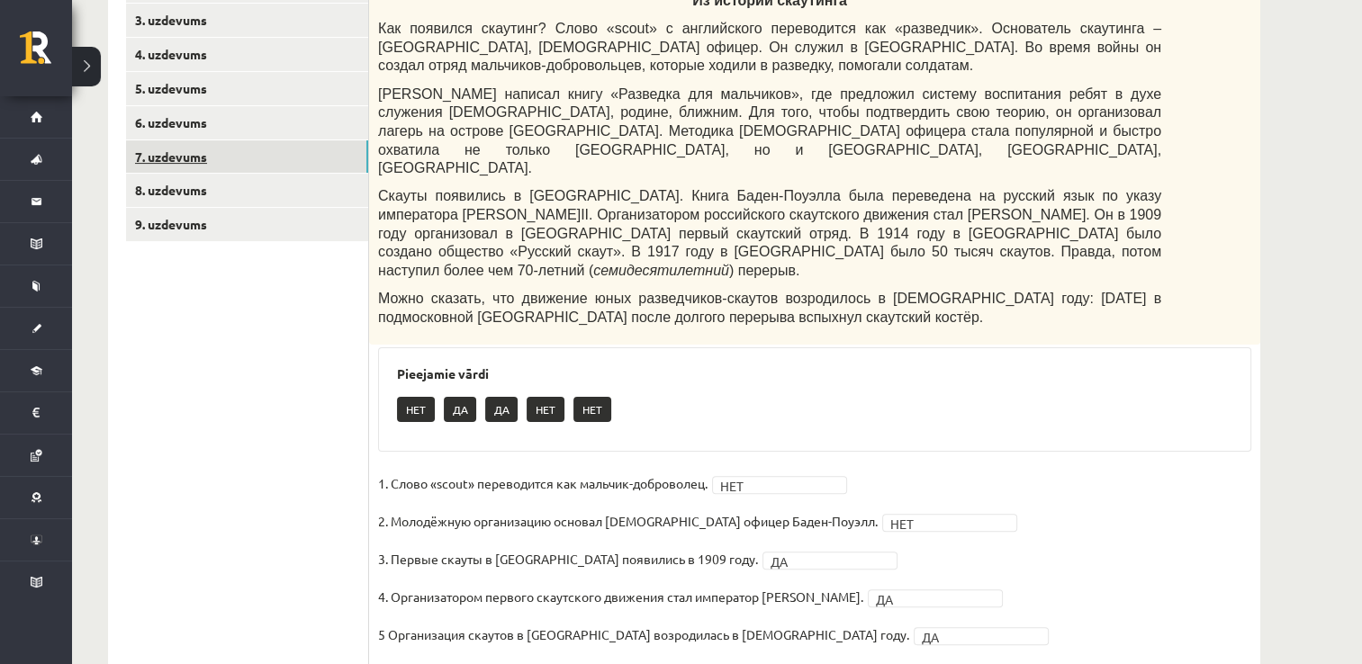
click at [162, 164] on link "7. uzdevums" at bounding box center [247, 156] width 242 height 33
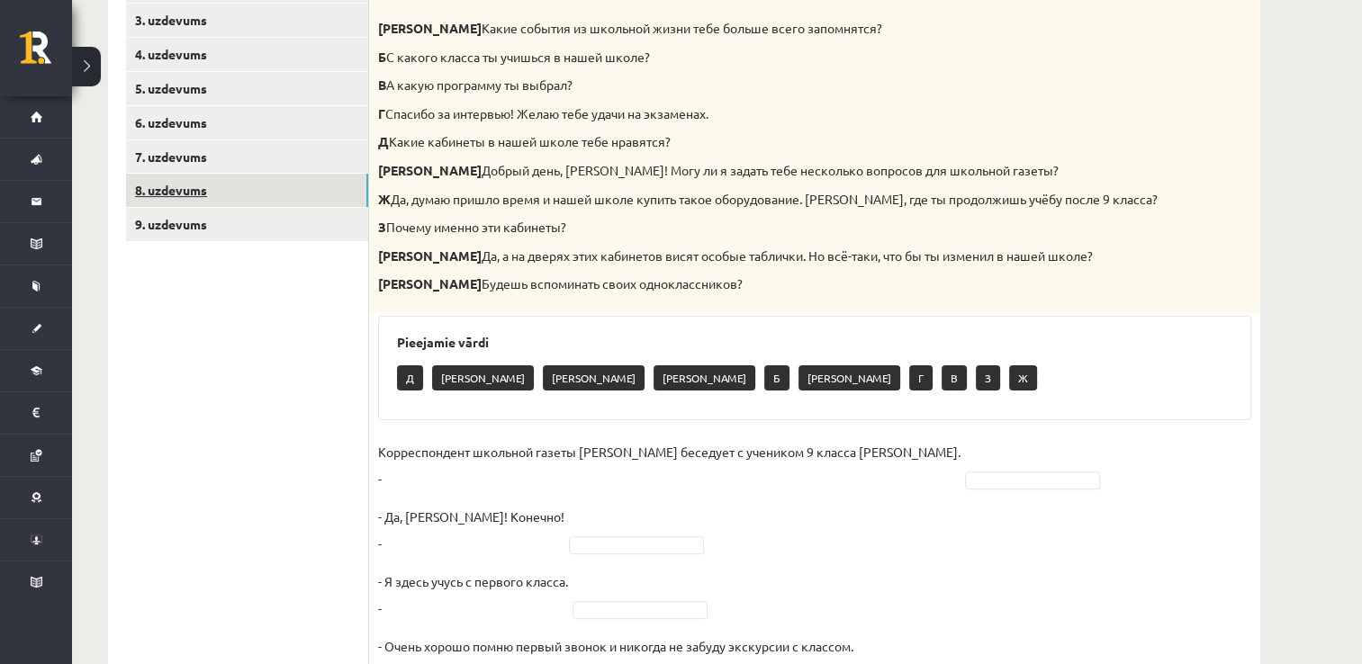
click at [243, 179] on link "8. uzdevums" at bounding box center [247, 190] width 242 height 33
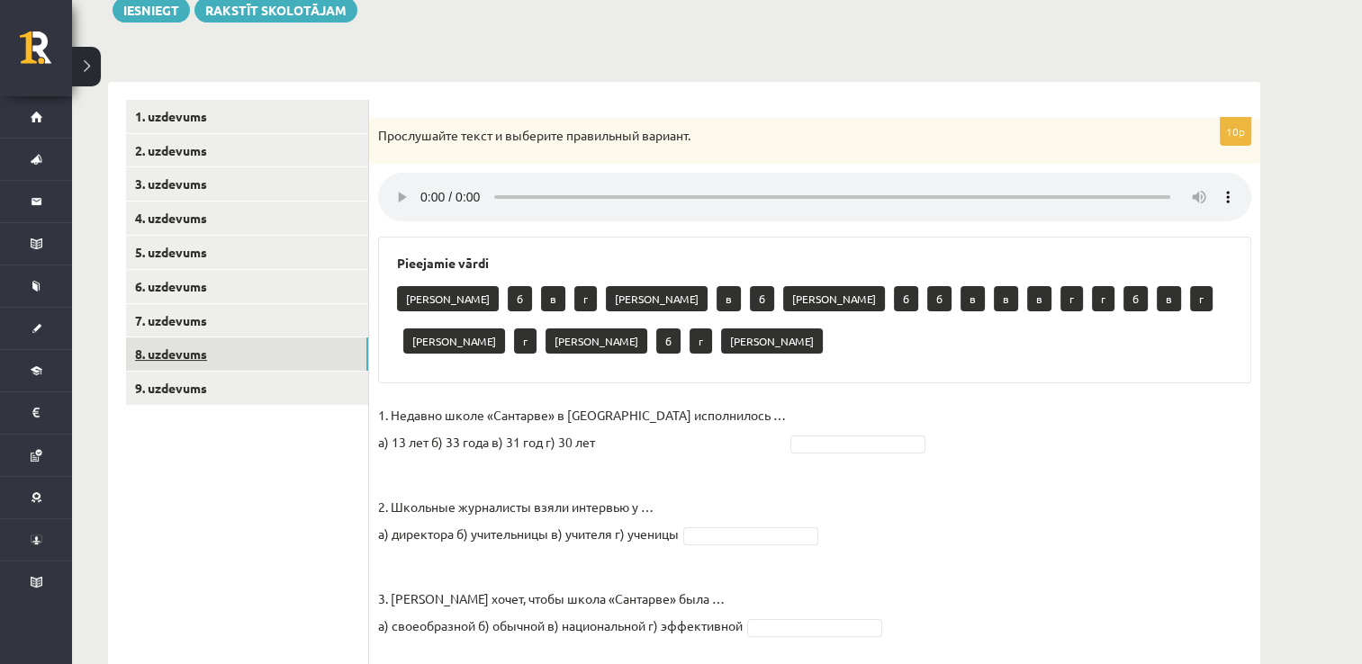
scroll to position [324, 0]
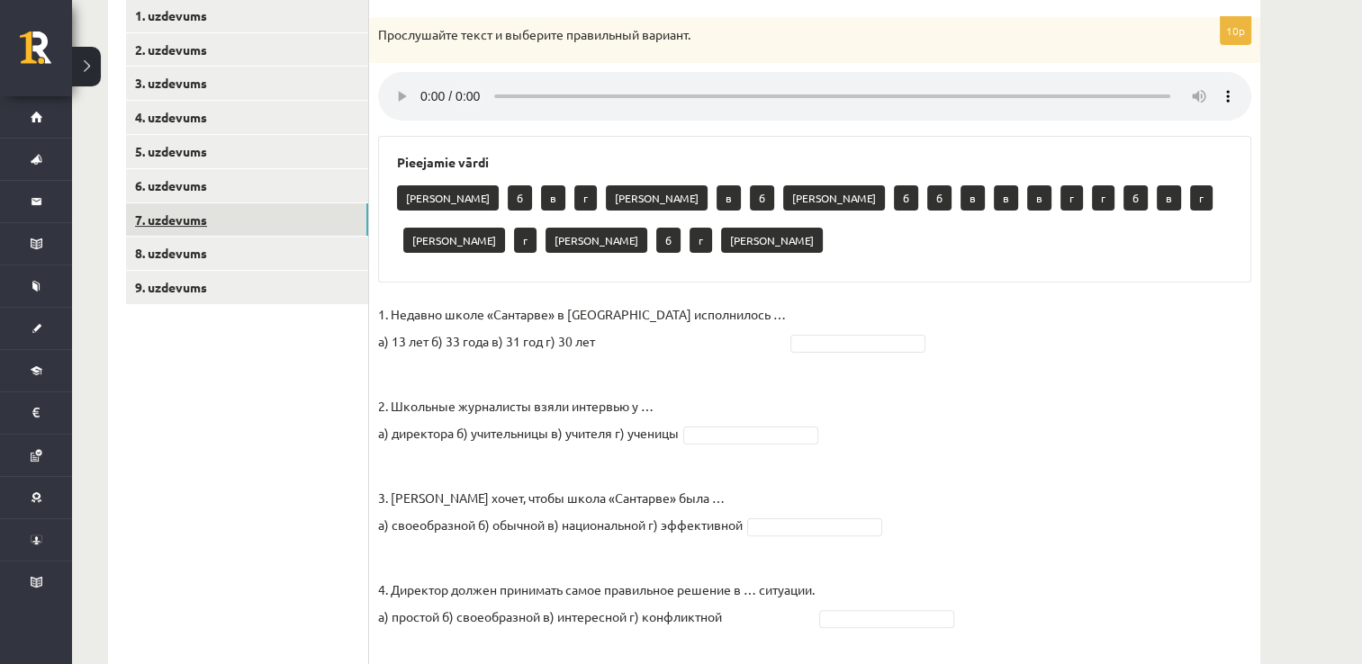
click at [243, 207] on link "7. uzdevums" at bounding box center [247, 219] width 242 height 33
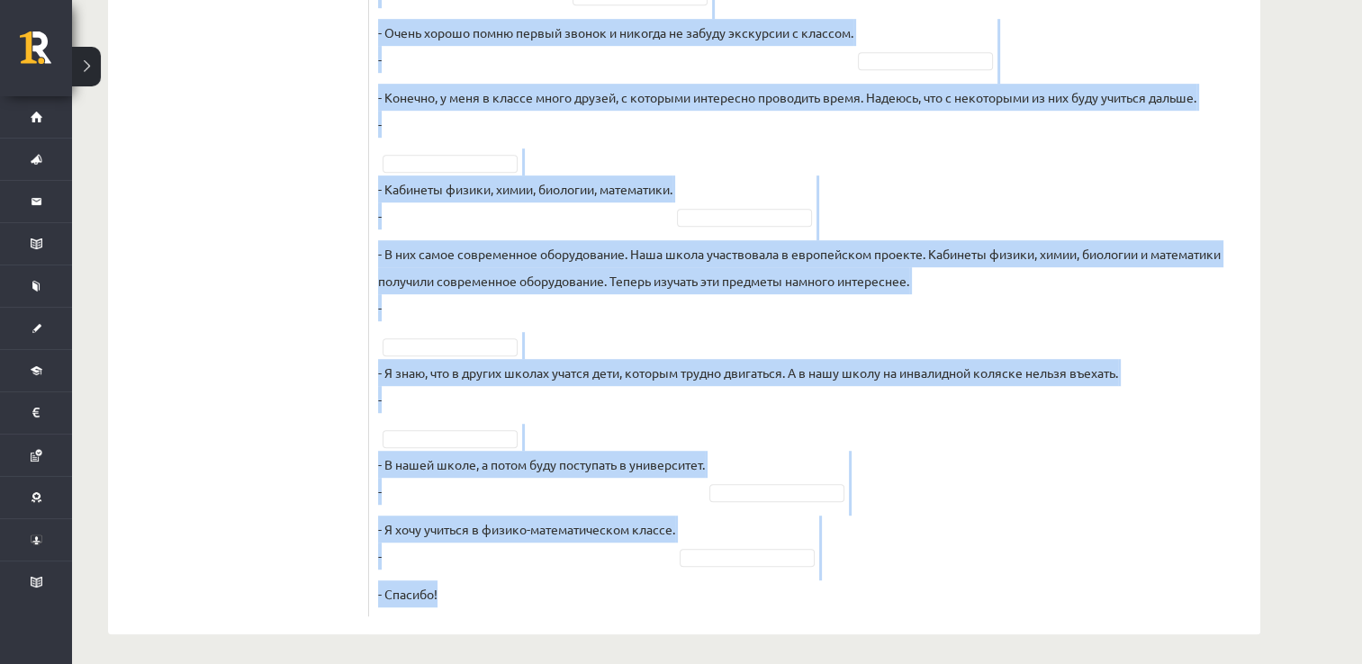
scroll to position [1006, 0]
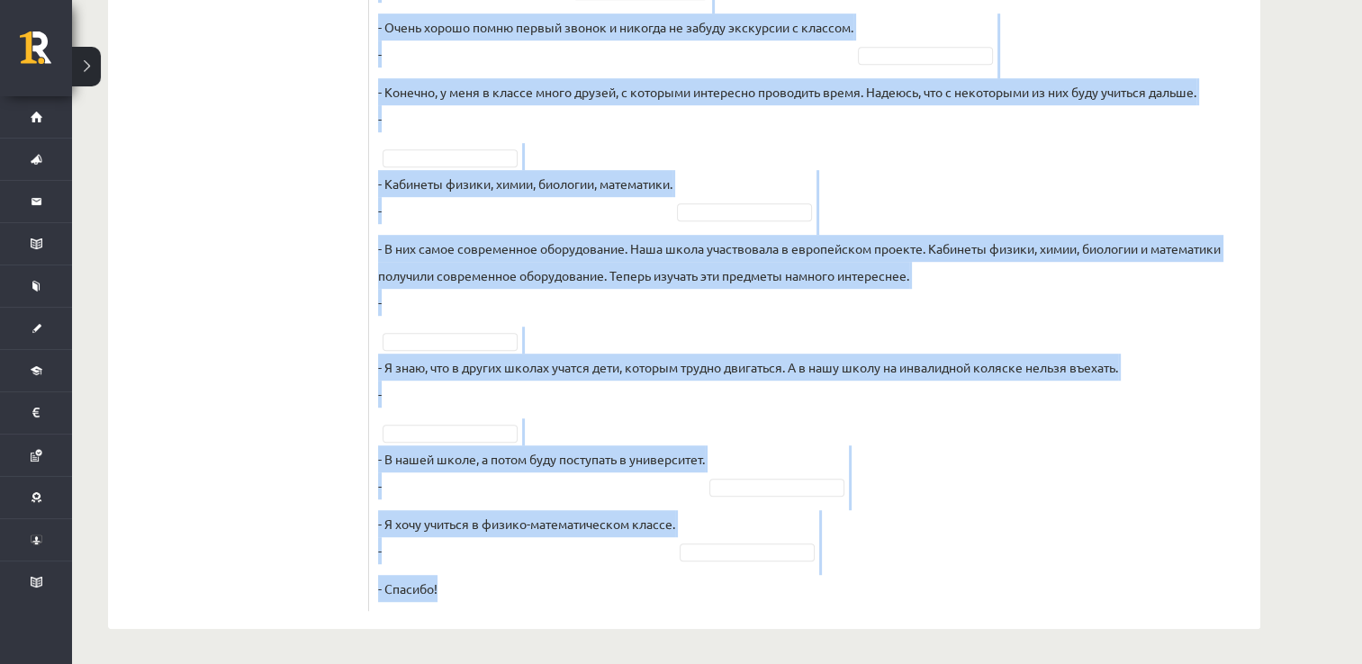
drag, startPoint x: 378, startPoint y: 60, endPoint x: 714, endPoint y: 612, distance: 645.8
copy div "Восстановите интервью. Запишите букву вопроса. А Какие события из школьной жизн…"
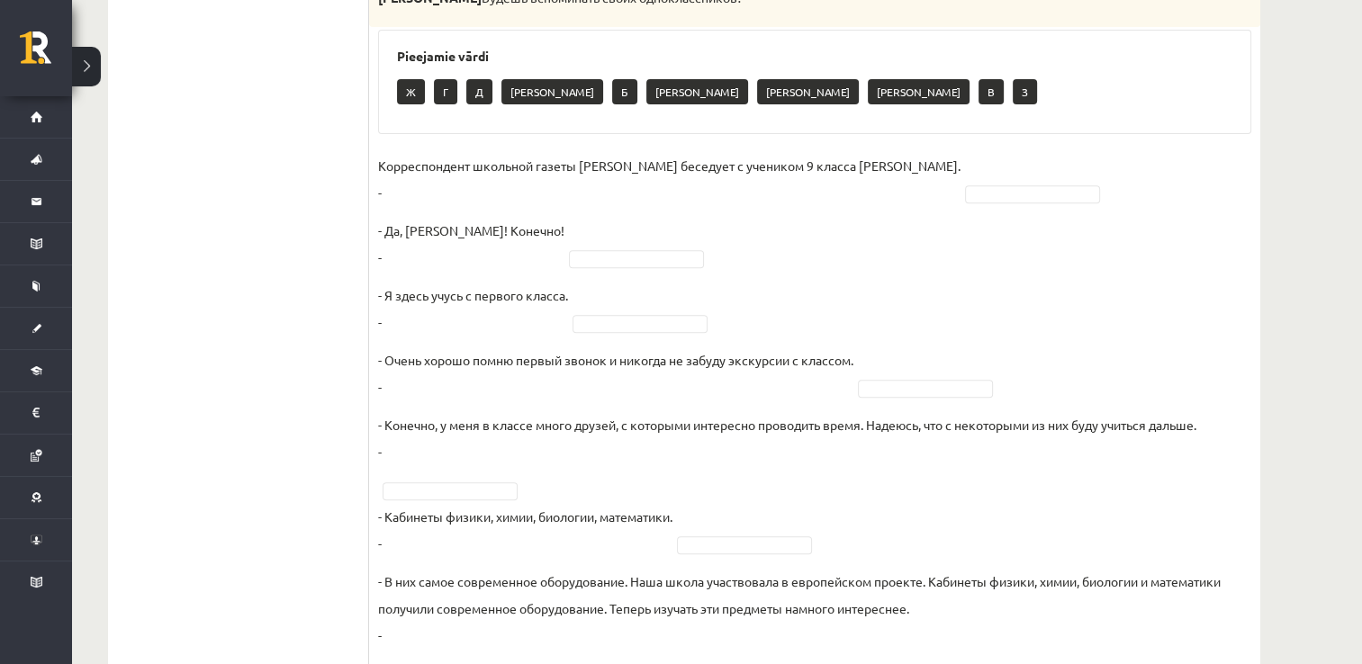
scroll to position [667, 0]
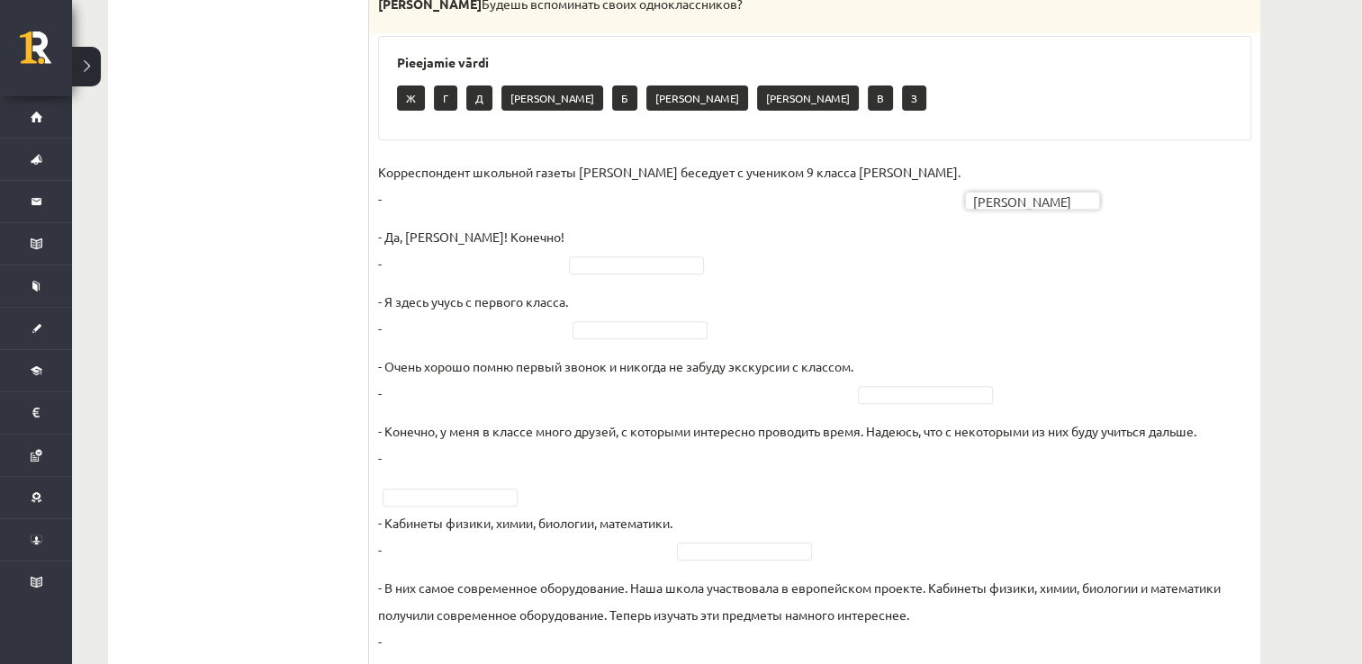
click at [517, 274] on fieldset "Корреспондент школьной газеты Анна Берзиня беседует с учеником 9 класса Андреем…" at bounding box center [814, 549] width 873 height 783
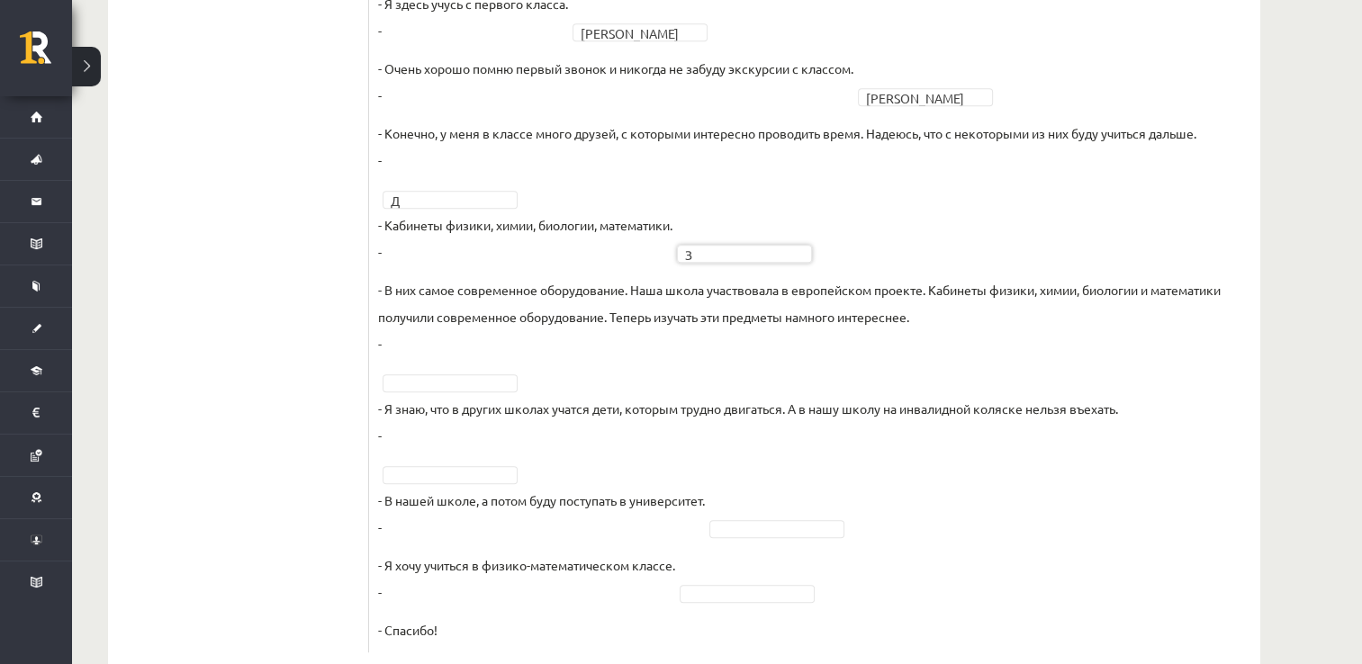
scroll to position [991, 0]
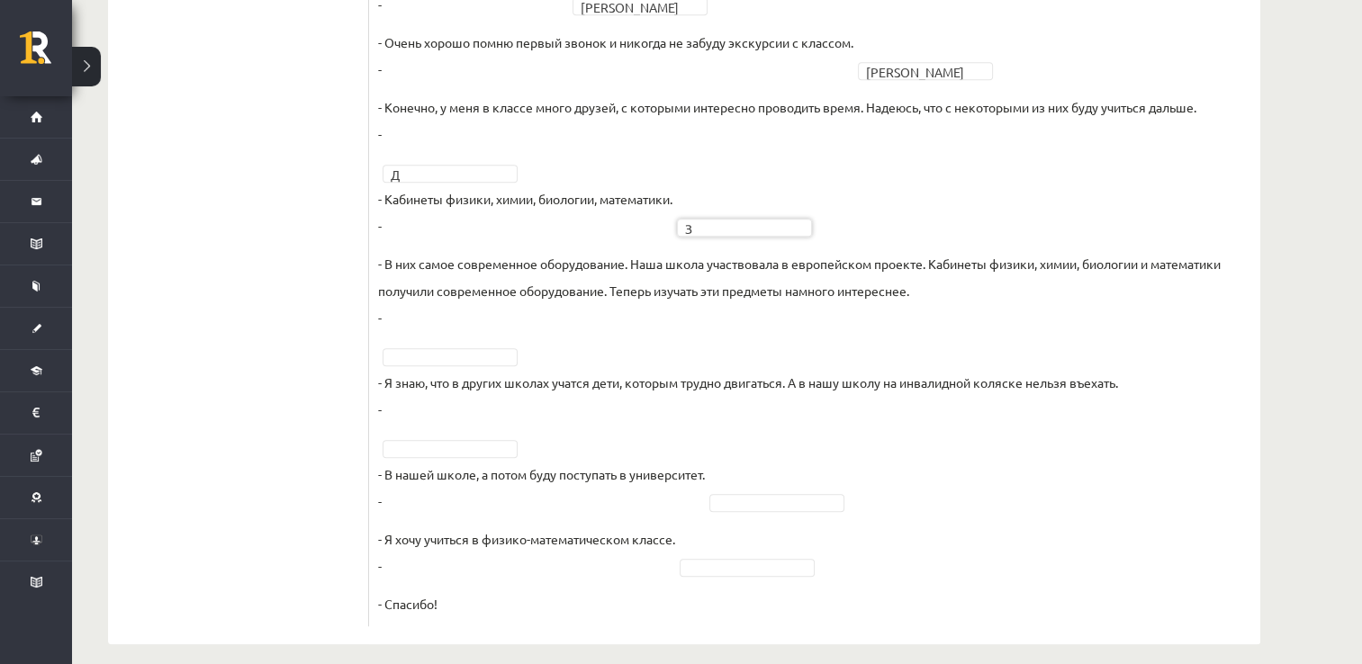
click at [454, 345] on fieldset "Корреспондент школьной газеты Анна Берзиня беседует с учеником 9 класса Андреем…" at bounding box center [814, 225] width 873 height 783
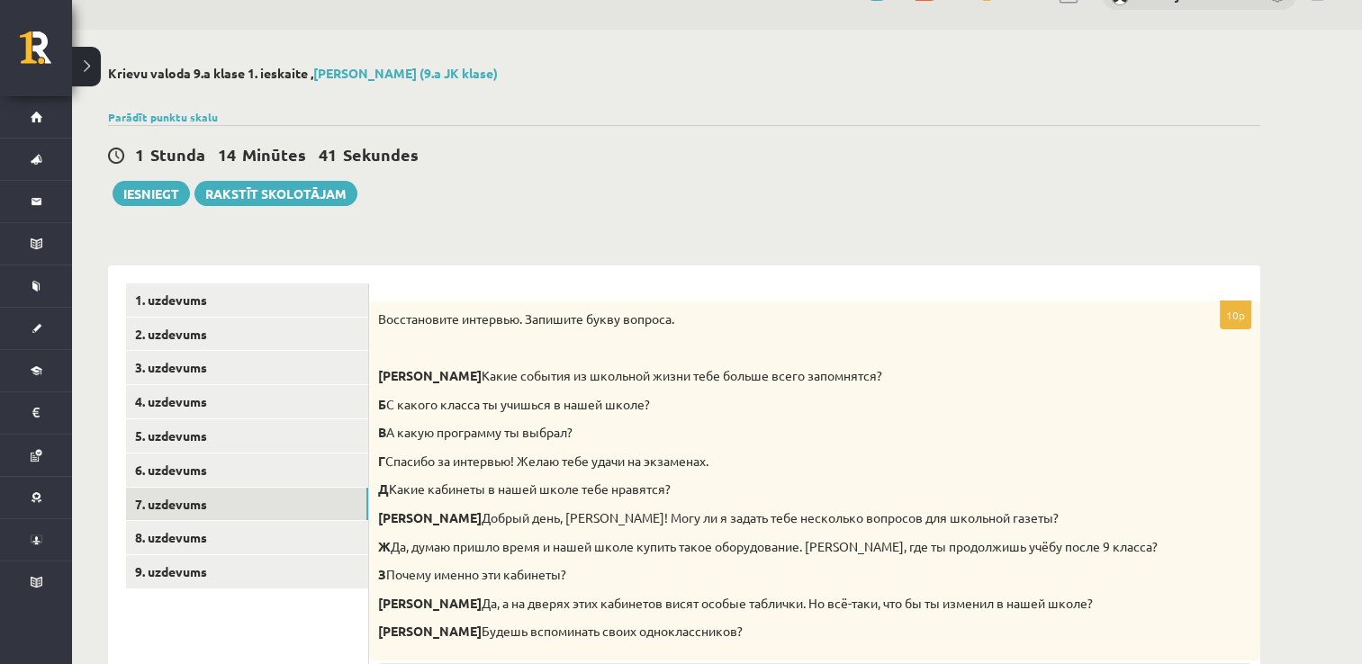
scroll to position [122, 0]
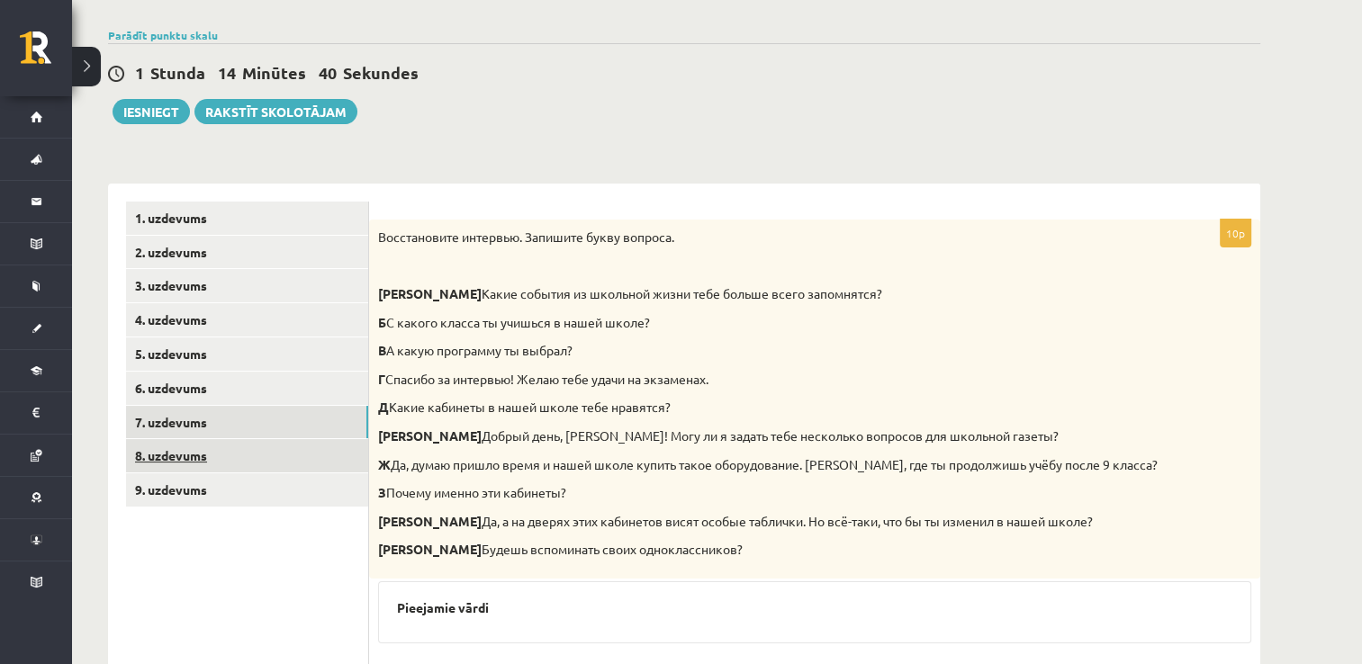
click at [272, 445] on link "8. uzdevums" at bounding box center [247, 455] width 242 height 33
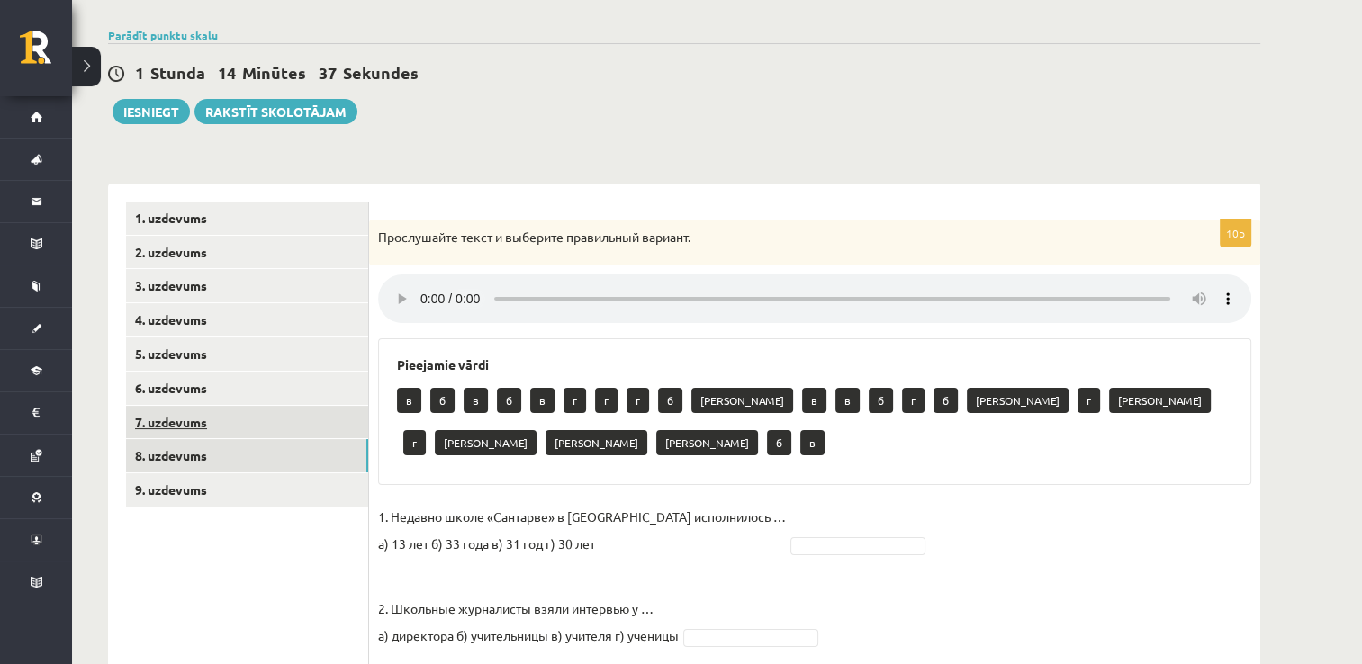
click at [304, 426] on link "7. uzdevums" at bounding box center [247, 422] width 242 height 33
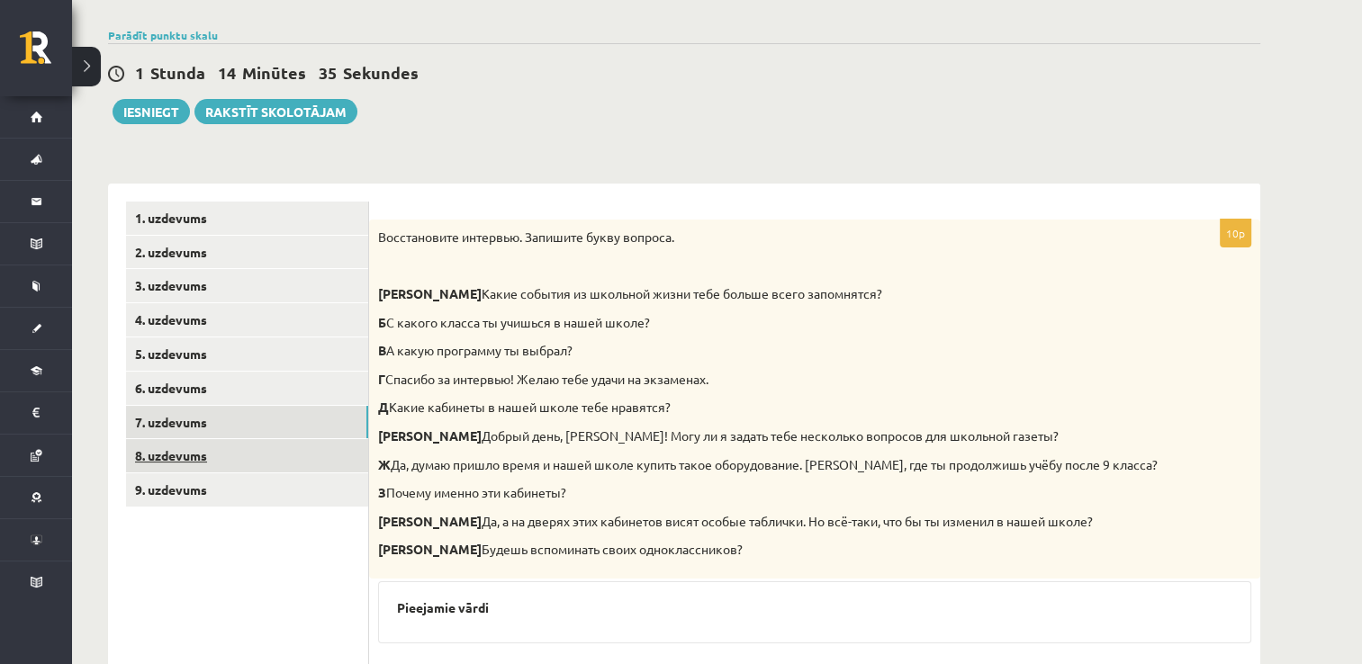
click at [288, 466] on link "8. uzdevums" at bounding box center [247, 455] width 242 height 33
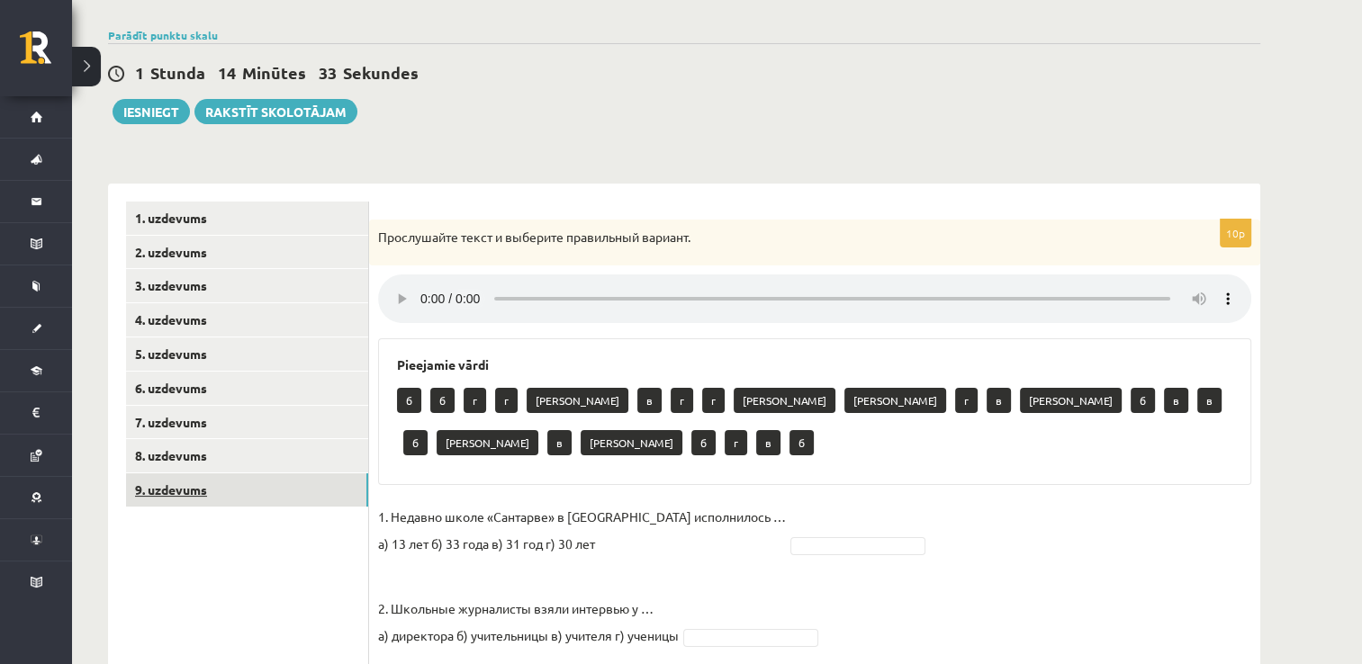
click at [292, 496] on link "9. uzdevums" at bounding box center [247, 489] width 242 height 33
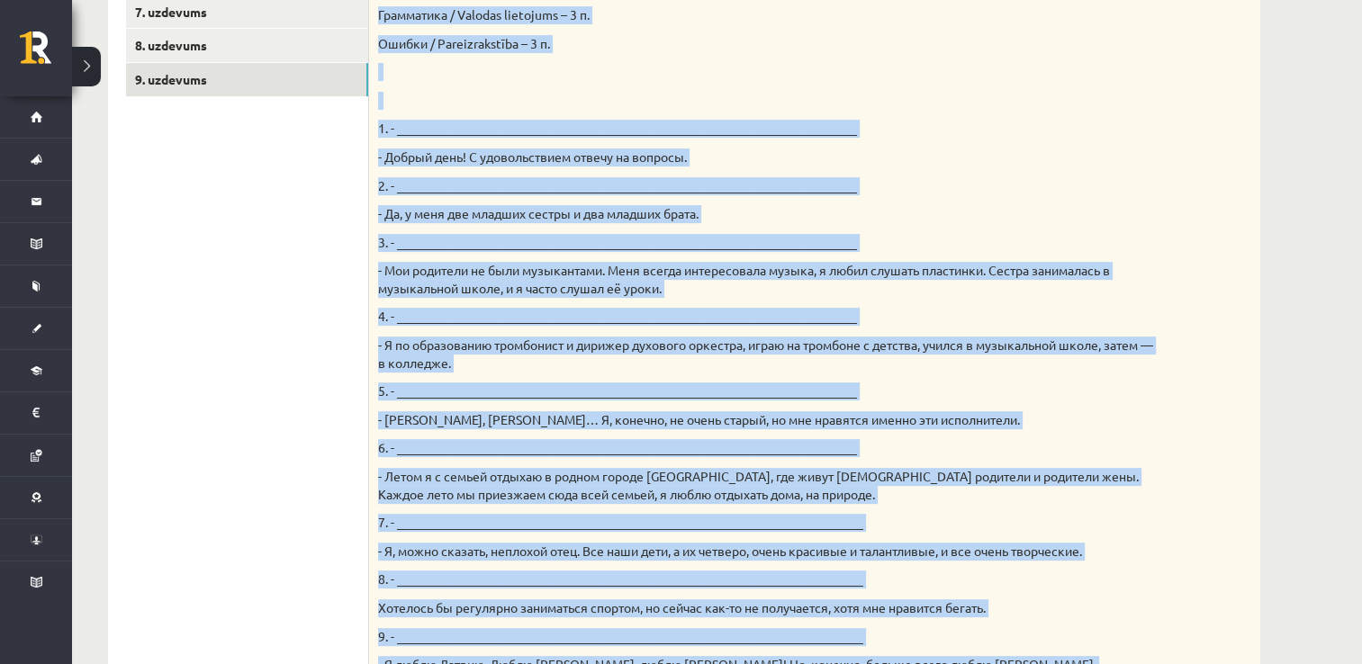
scroll to position [1082, 0]
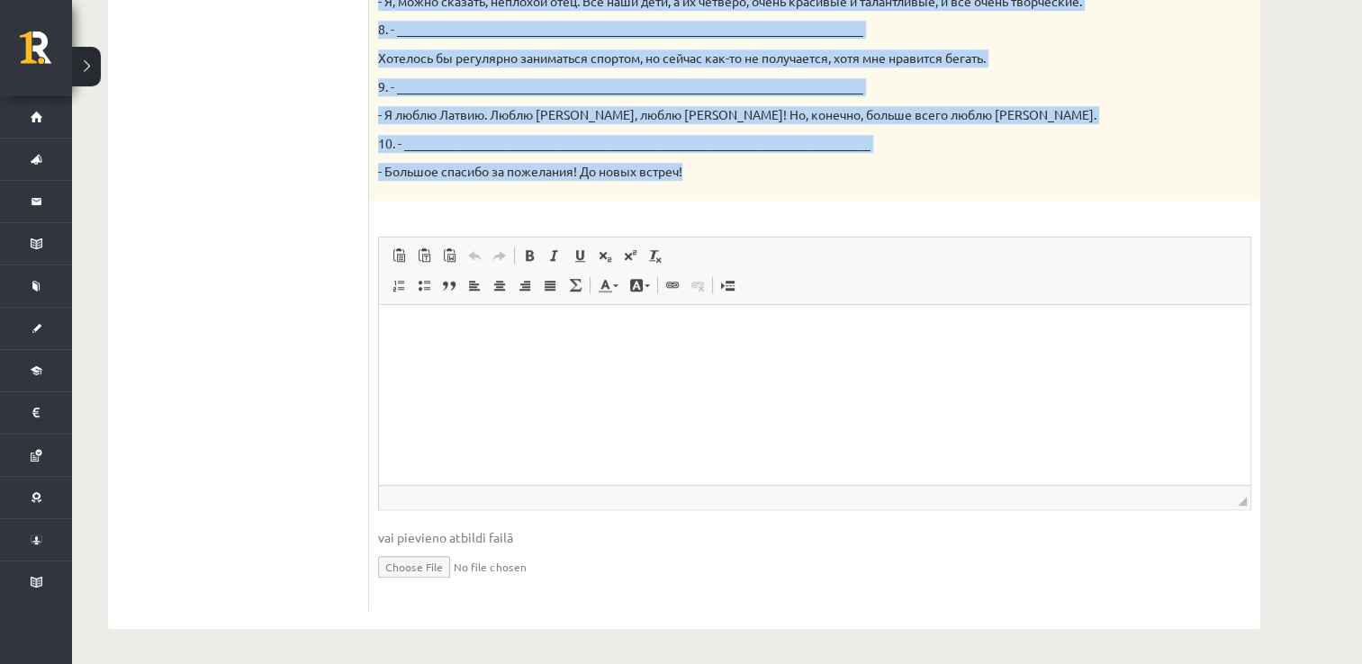
drag, startPoint x: 373, startPoint y: 59, endPoint x: 738, endPoint y: 198, distance: 390.8
copy div "Твой собеседник – известный латвийский музыкант Интарс Бусулис. К данным ответа…"
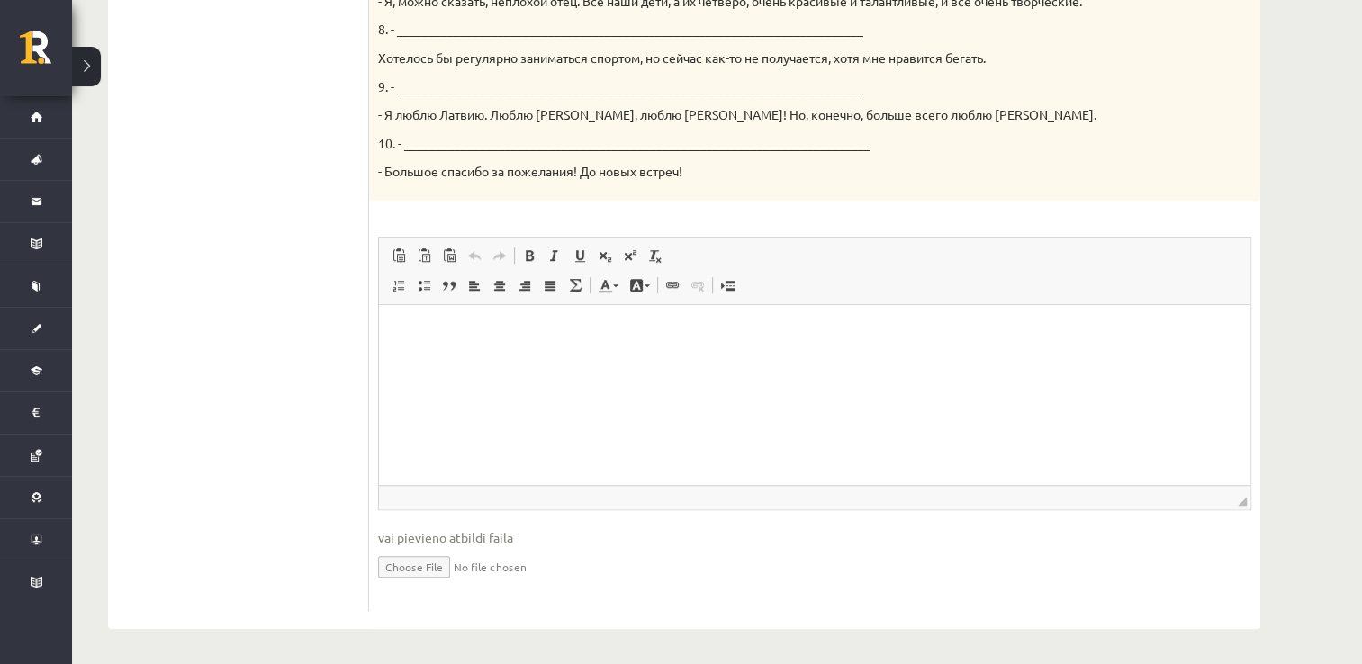
click at [964, 360] on html at bounding box center [814, 332] width 871 height 55
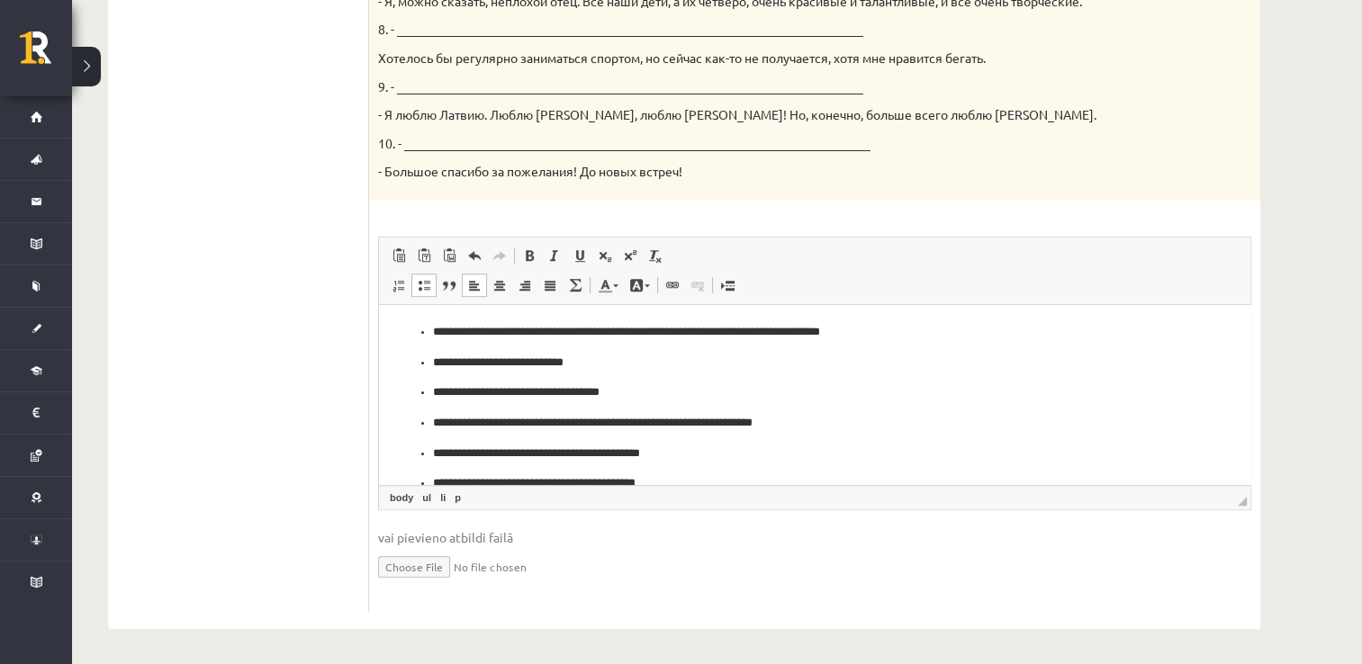
scroll to position [127, 0]
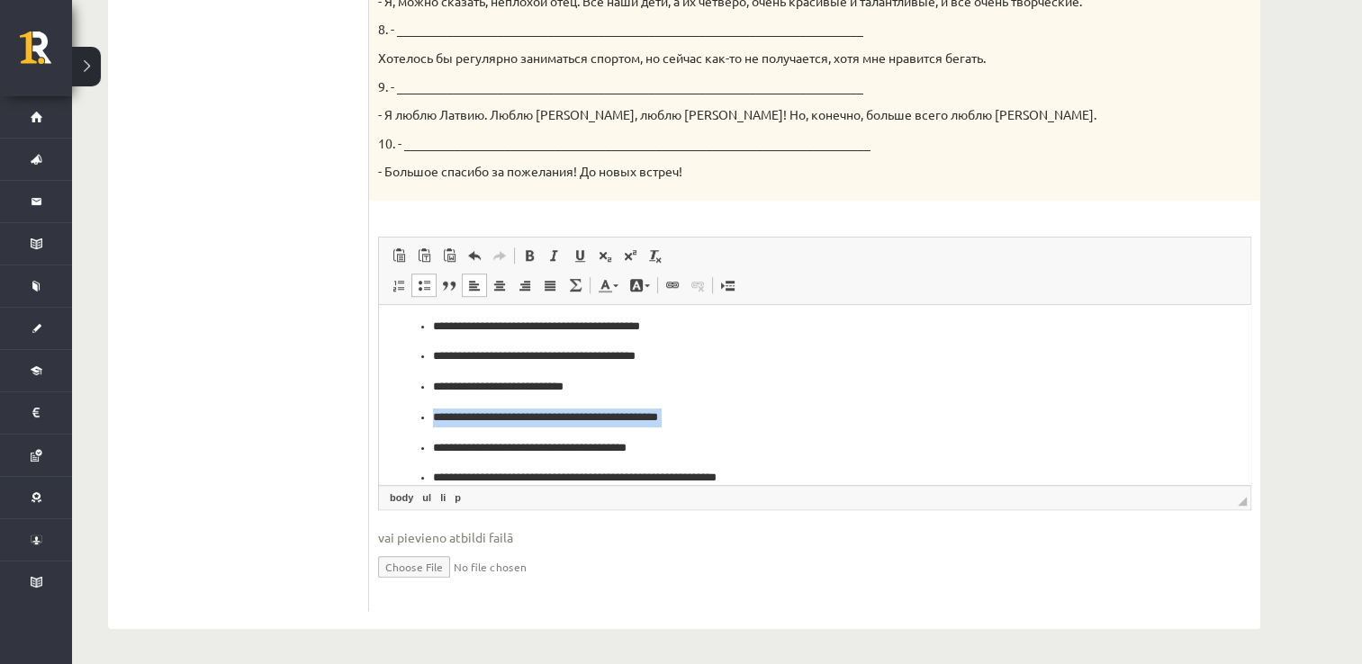
drag, startPoint x: 1236, startPoint y: 417, endPoint x: 1238, endPoint y: 443, distance: 26.2
click at [1238, 443] on html "**********" at bounding box center [814, 342] width 871 height 328
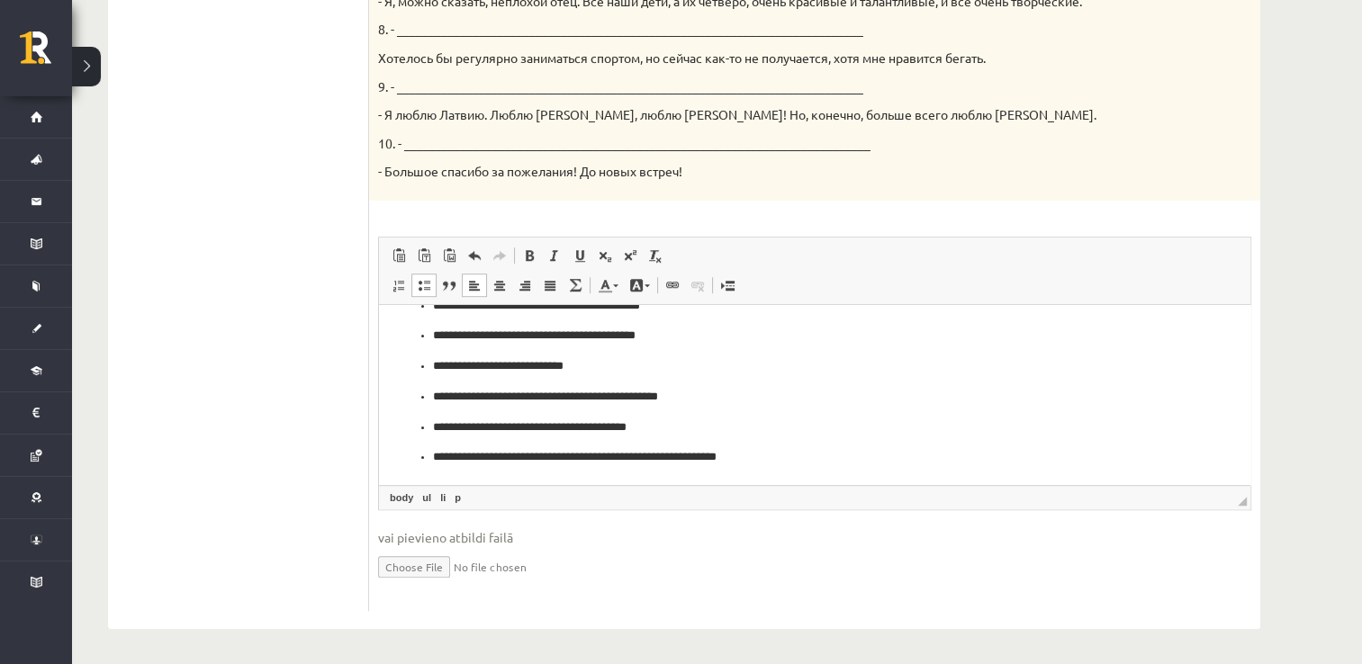
drag, startPoint x: 1238, startPoint y: 438, endPoint x: 1609, endPoint y: 797, distance: 515.6
click at [428, 453] on ul "**********" at bounding box center [814, 322] width 835 height 292
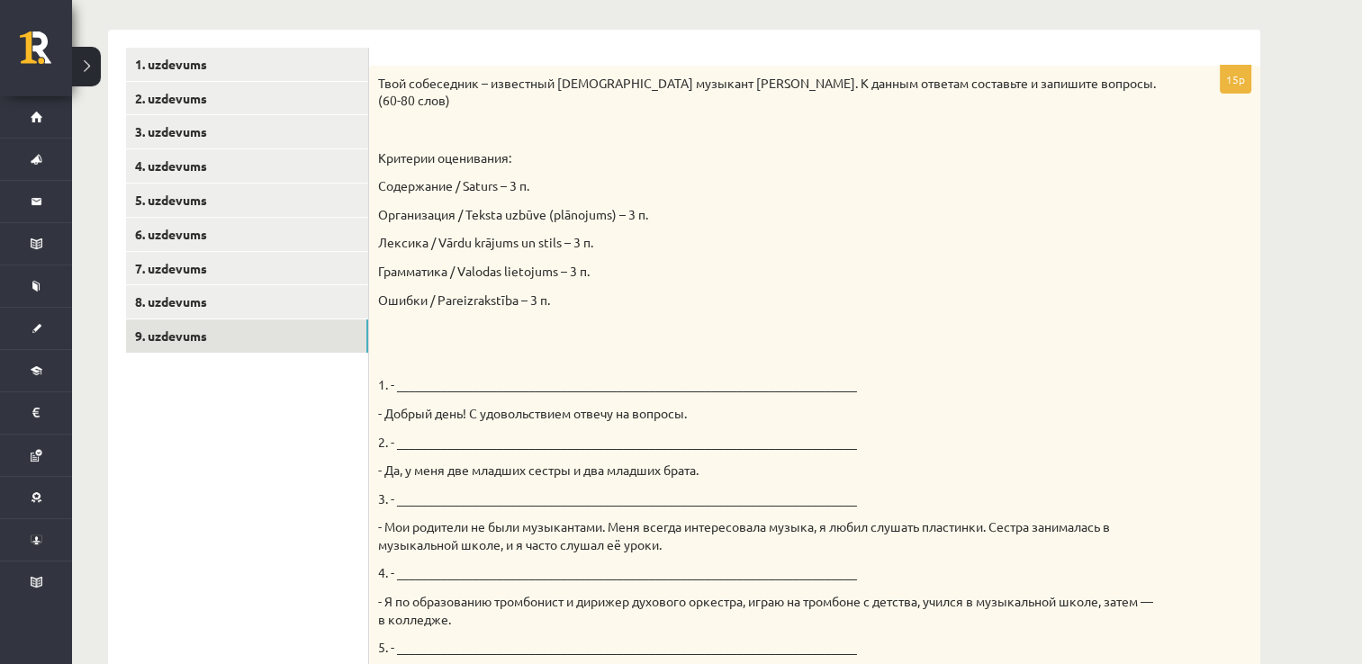
scroll to position [129, 0]
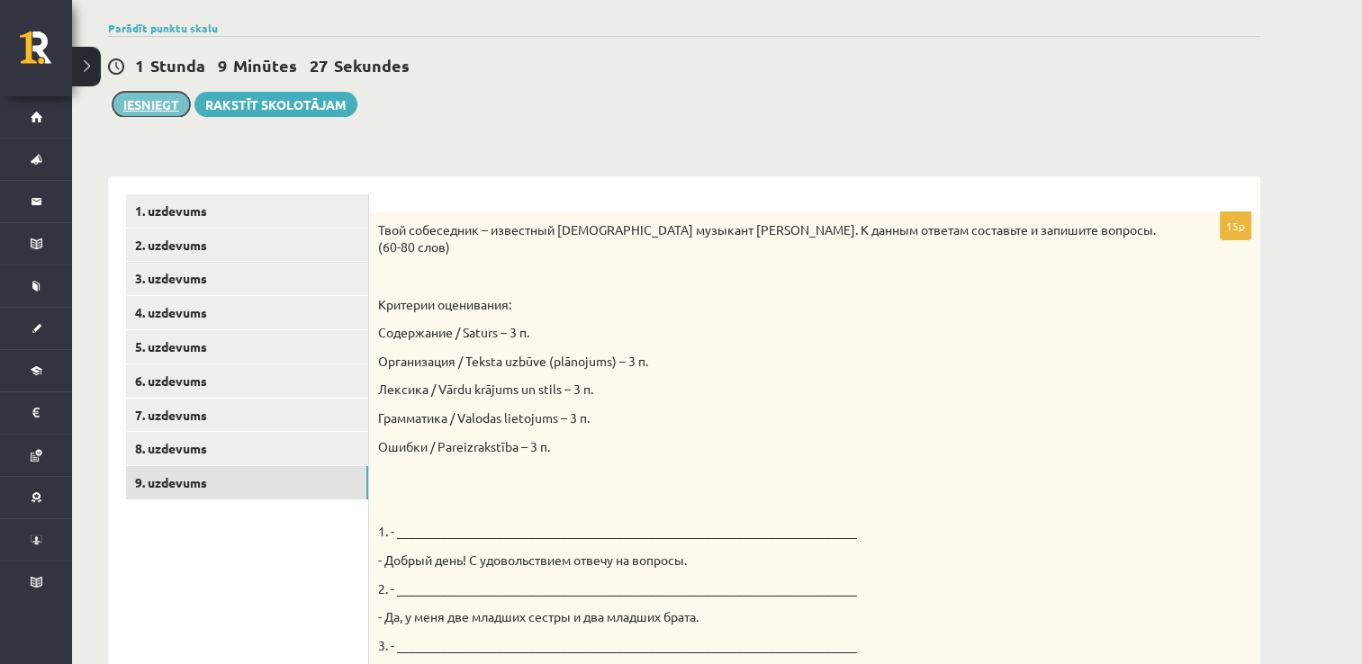
click at [148, 102] on button "Iesniegt" at bounding box center [151, 104] width 77 height 25
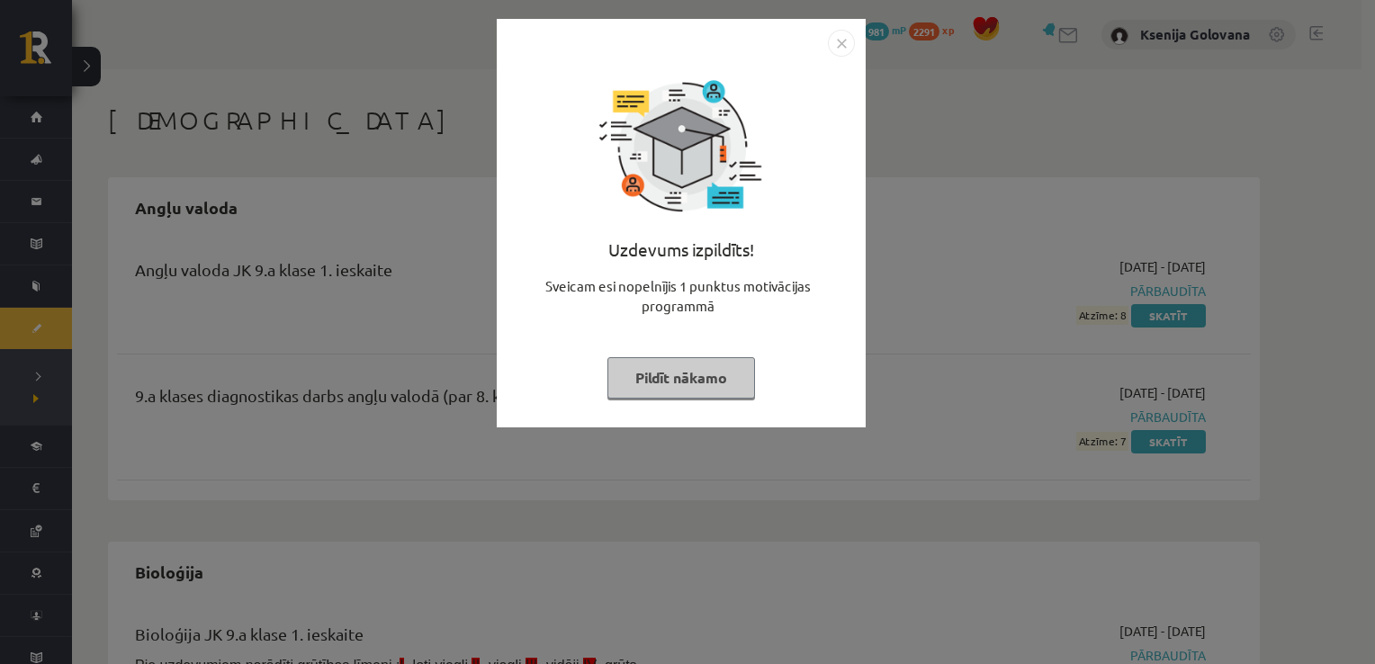
click at [831, 50] on img "Close" at bounding box center [841, 43] width 27 height 27
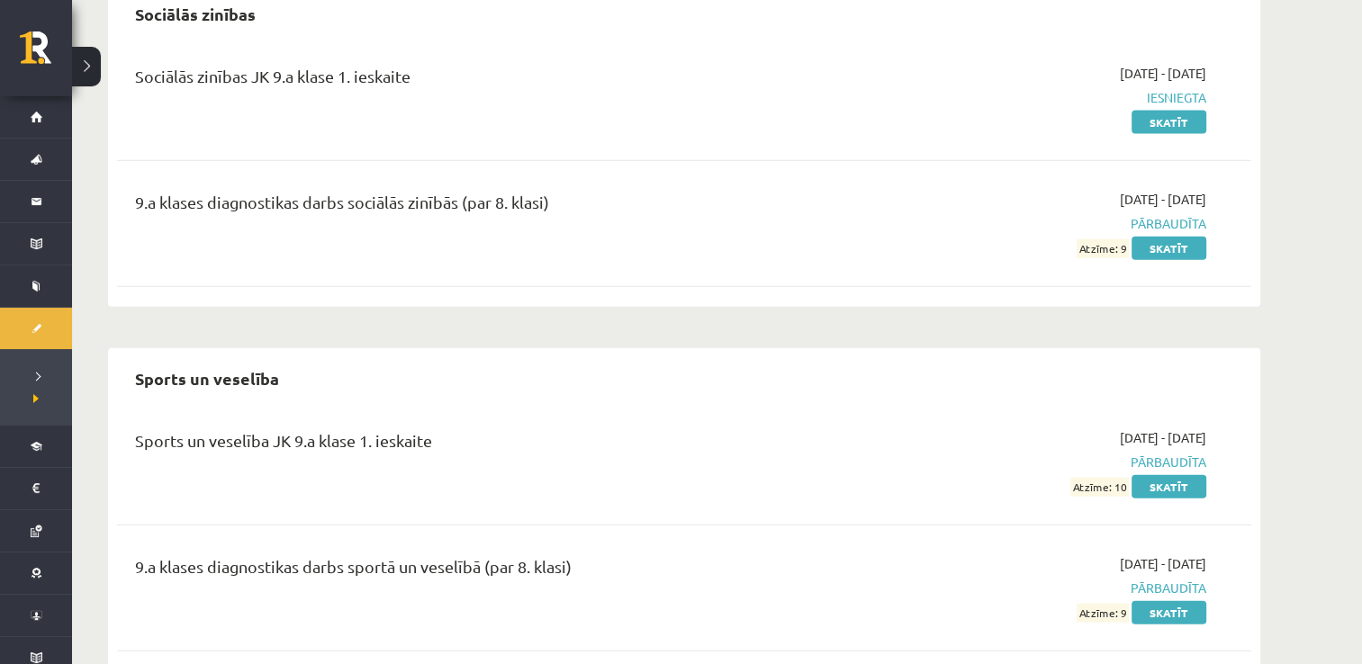
scroll to position [4144, 0]
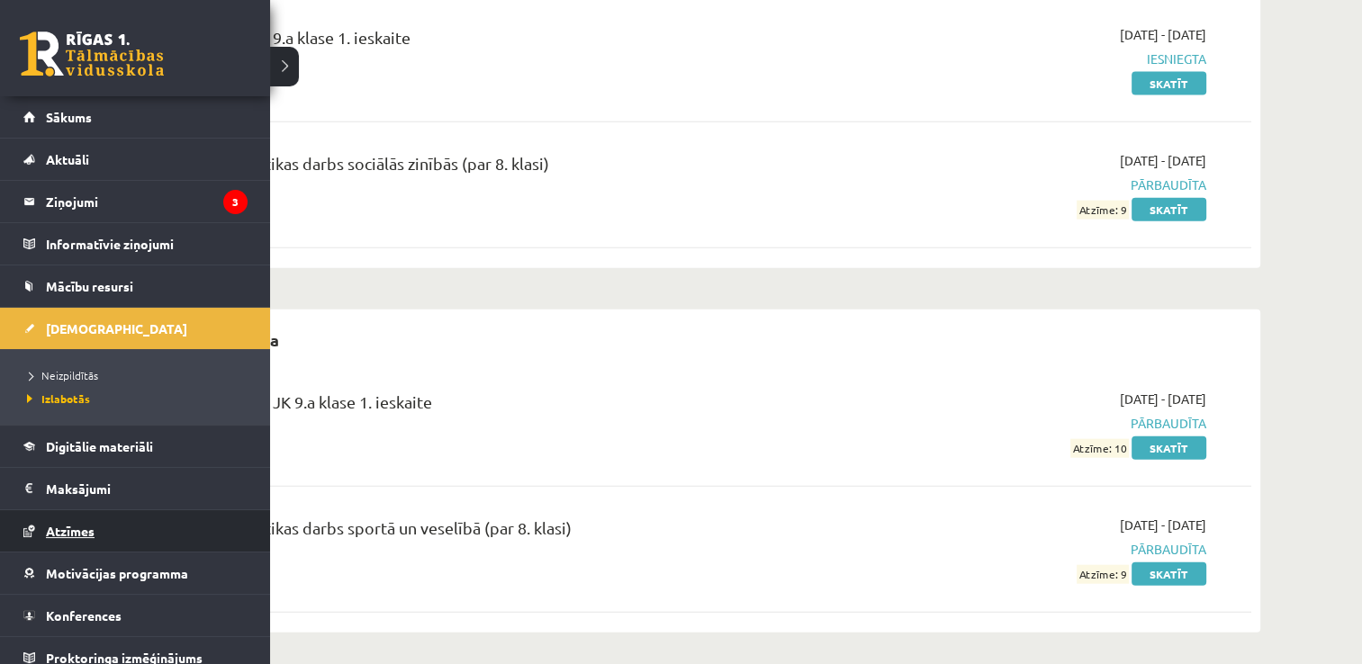
click at [86, 523] on span "Atzīmes" at bounding box center [70, 531] width 49 height 16
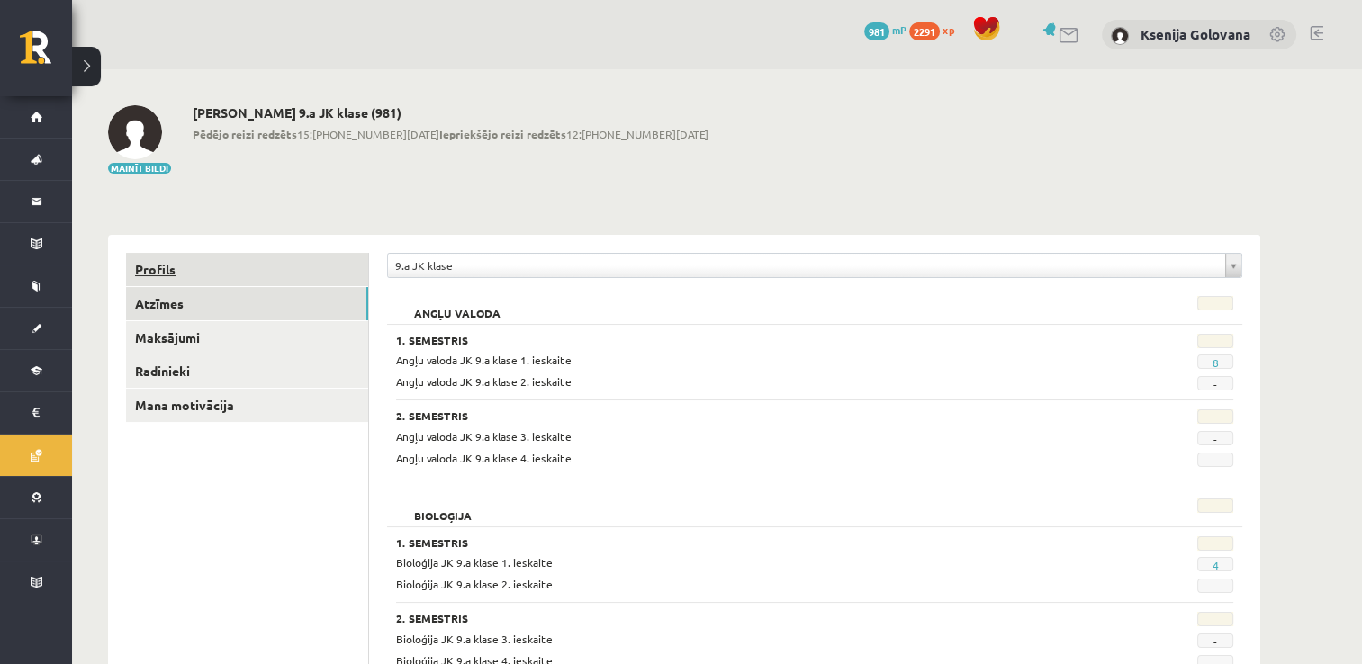
click at [328, 269] on link "Profils" at bounding box center [247, 269] width 242 height 33
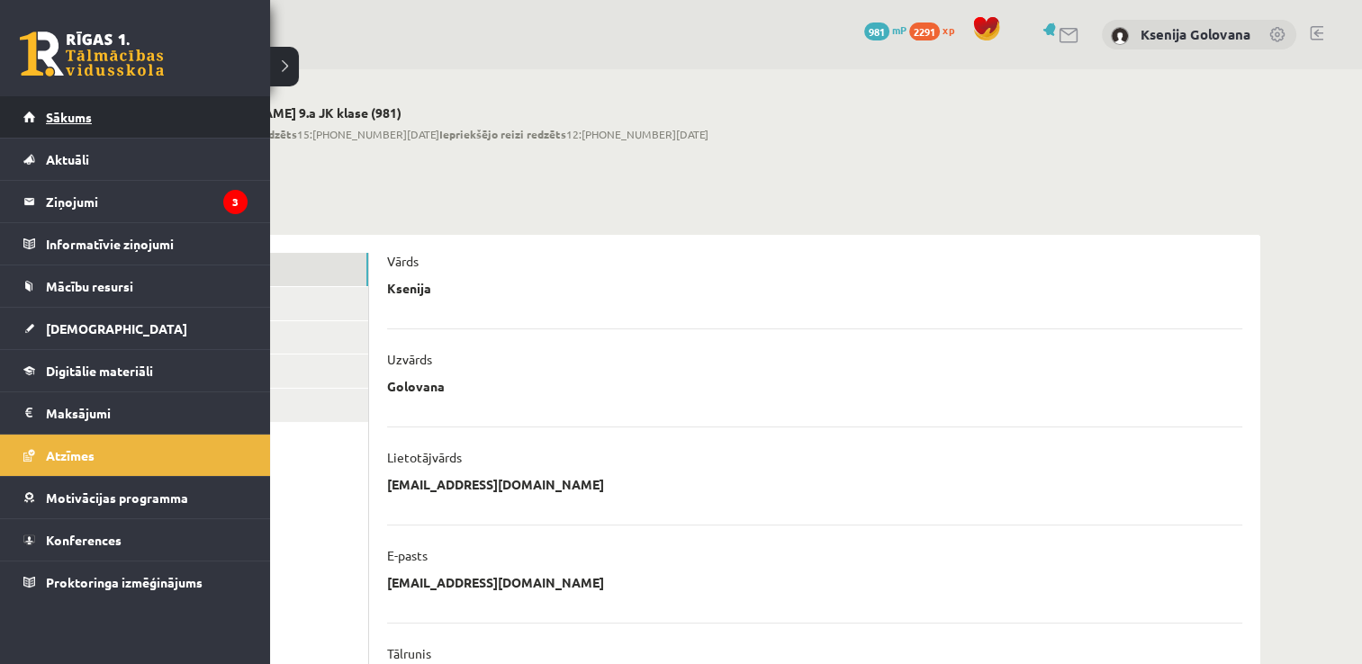
click at [56, 121] on span "Sākums" at bounding box center [69, 117] width 46 height 16
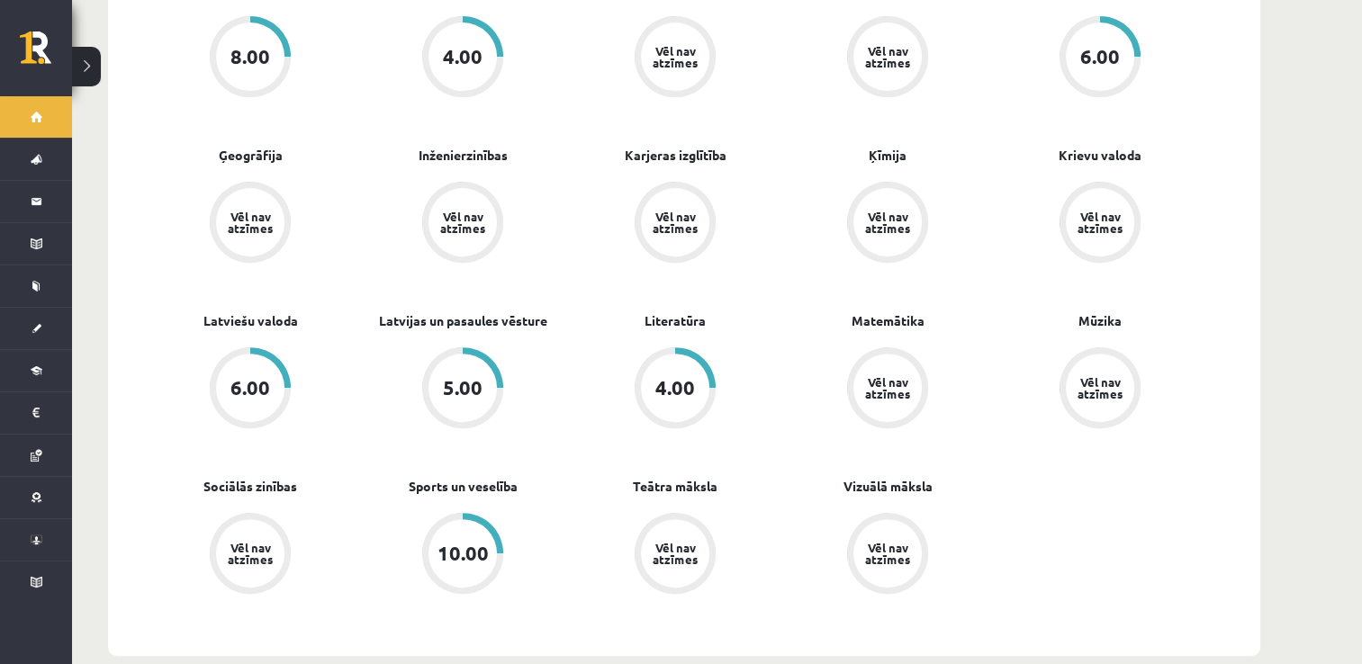
scroll to position [612, 0]
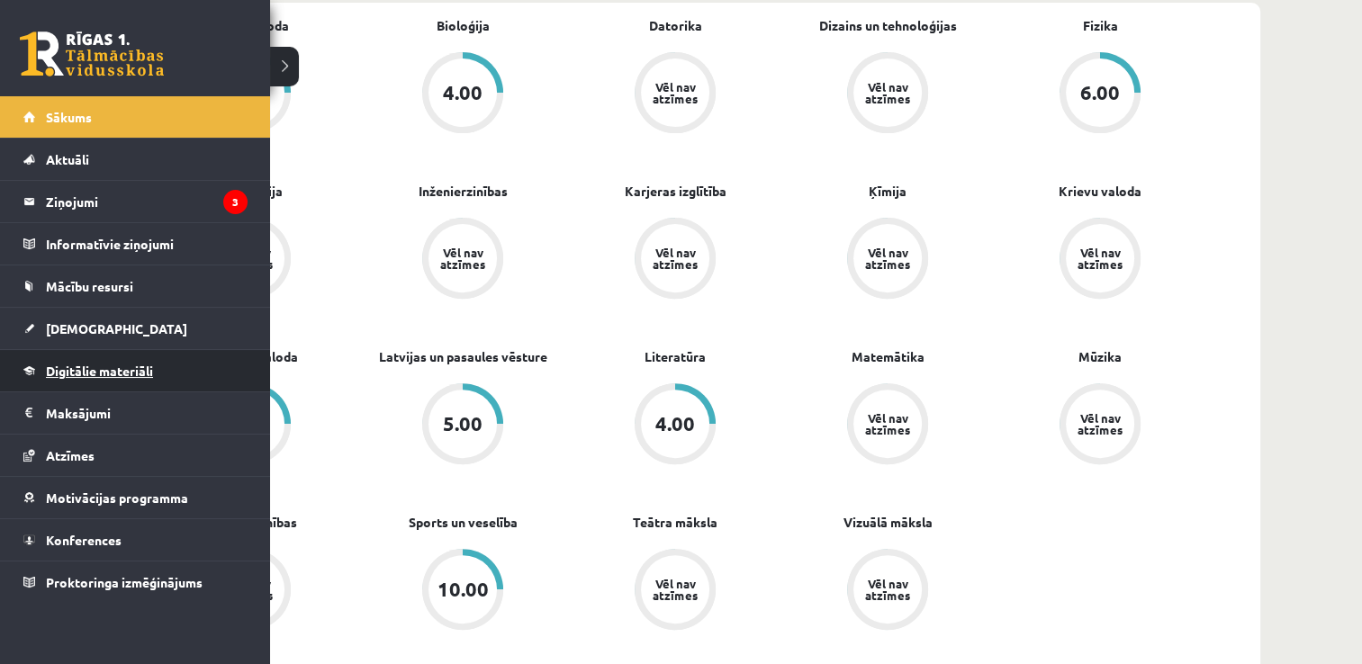
click at [75, 369] on span "Digitālie materiāli" at bounding box center [99, 371] width 107 height 16
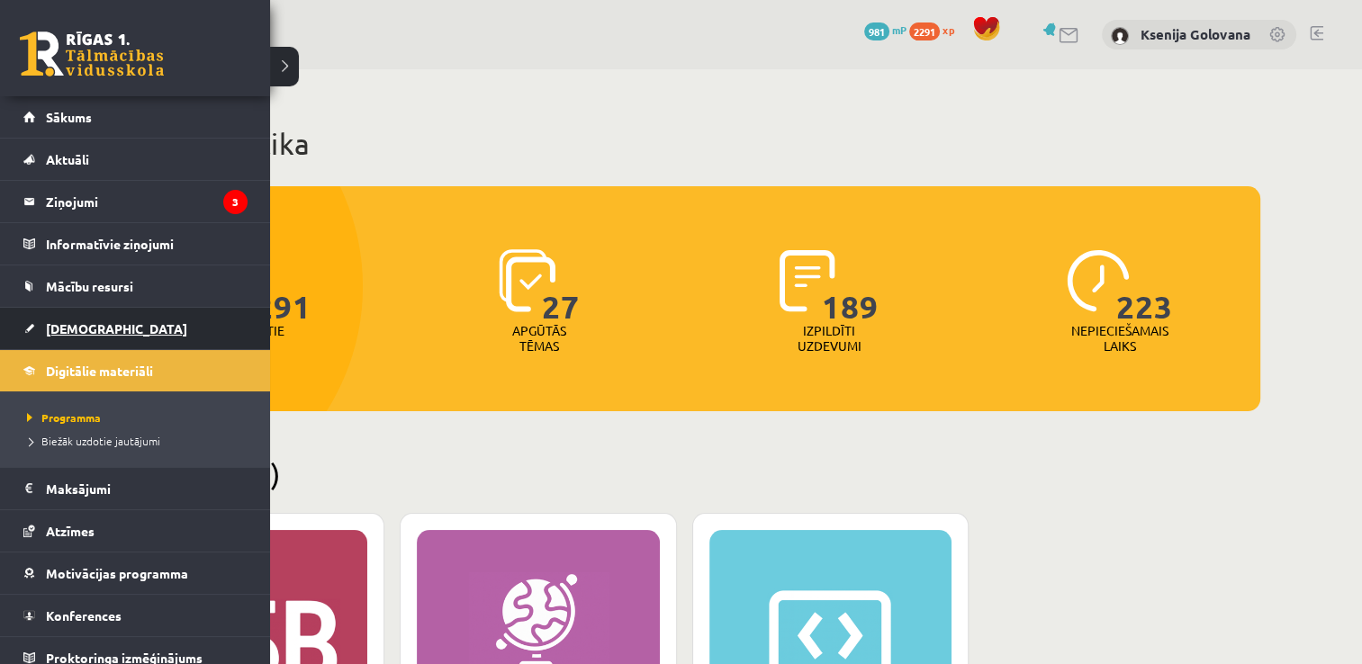
click at [98, 320] on span "[DEMOGRAPHIC_DATA]" at bounding box center [116, 328] width 141 height 16
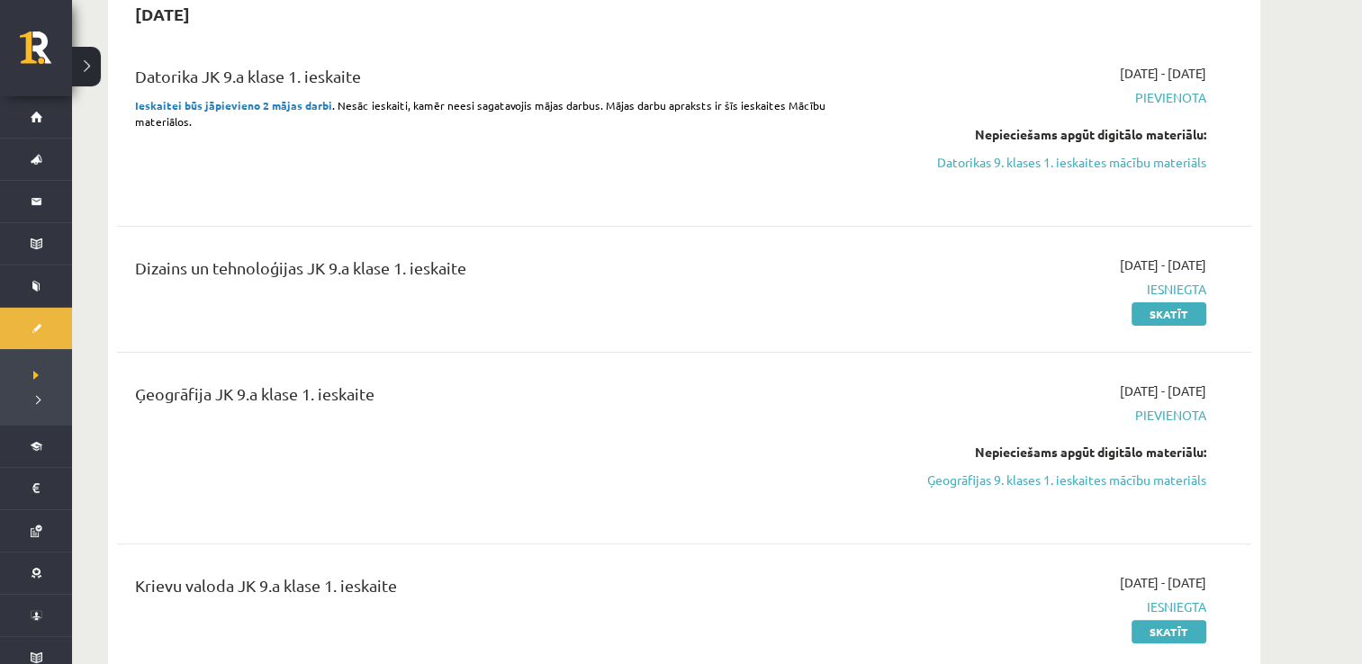
scroll to position [324, 0]
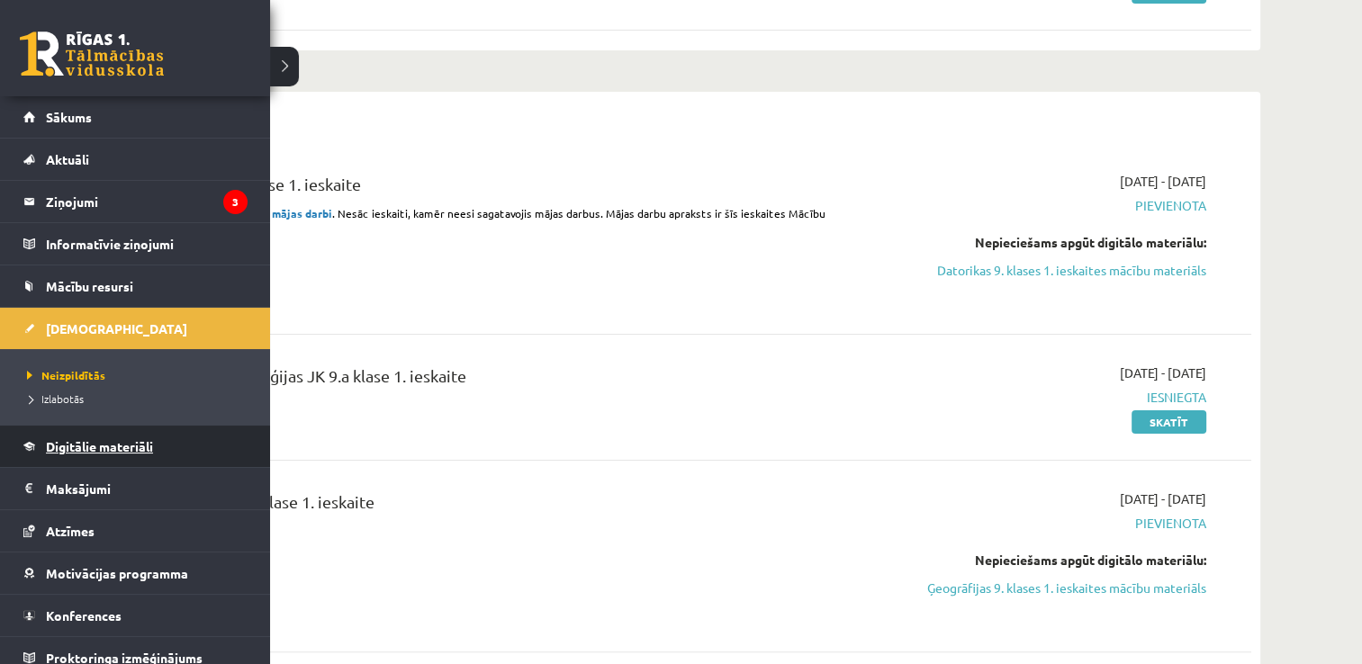
click at [56, 446] on span "Digitālie materiāli" at bounding box center [99, 446] width 107 height 16
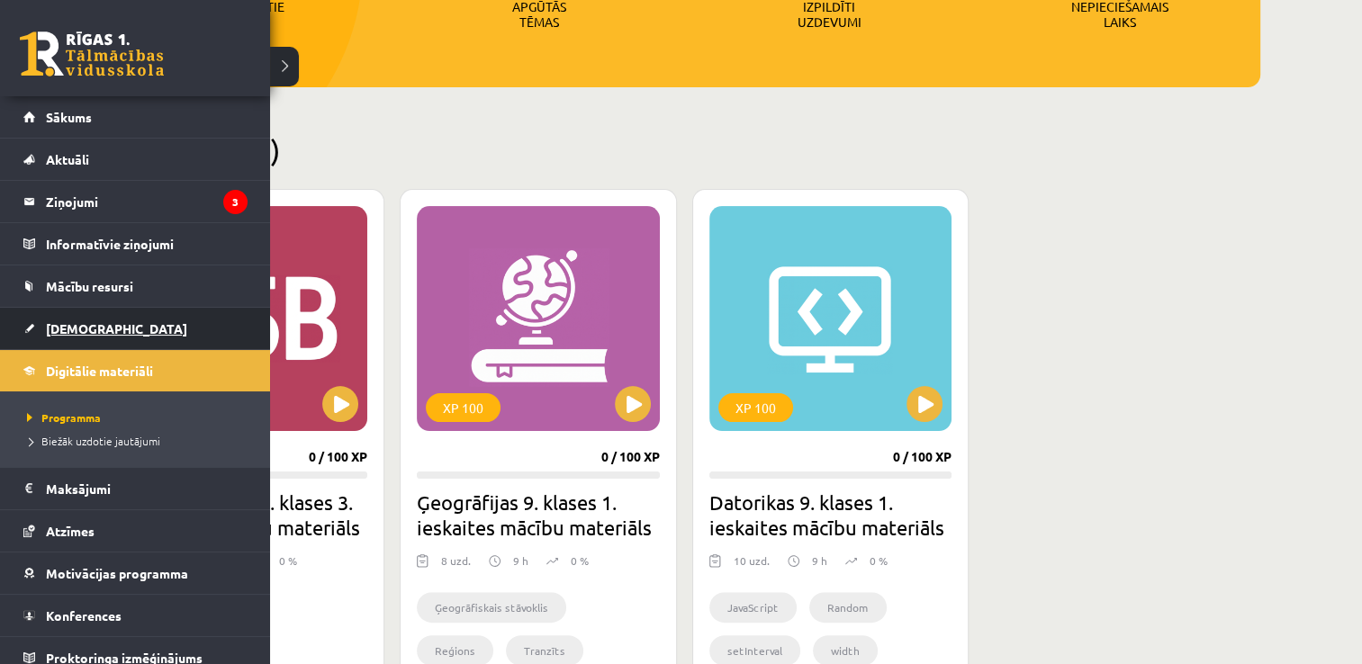
click at [96, 331] on span "[DEMOGRAPHIC_DATA]" at bounding box center [116, 328] width 141 height 16
